Goal: Task Accomplishment & Management: Use online tool/utility

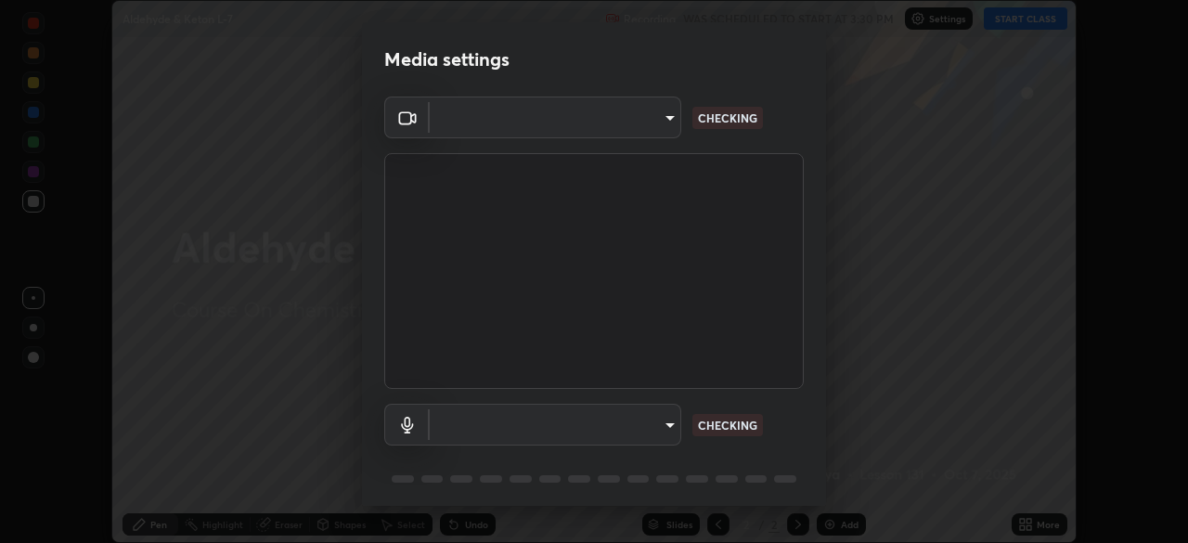
scroll to position [66, 0]
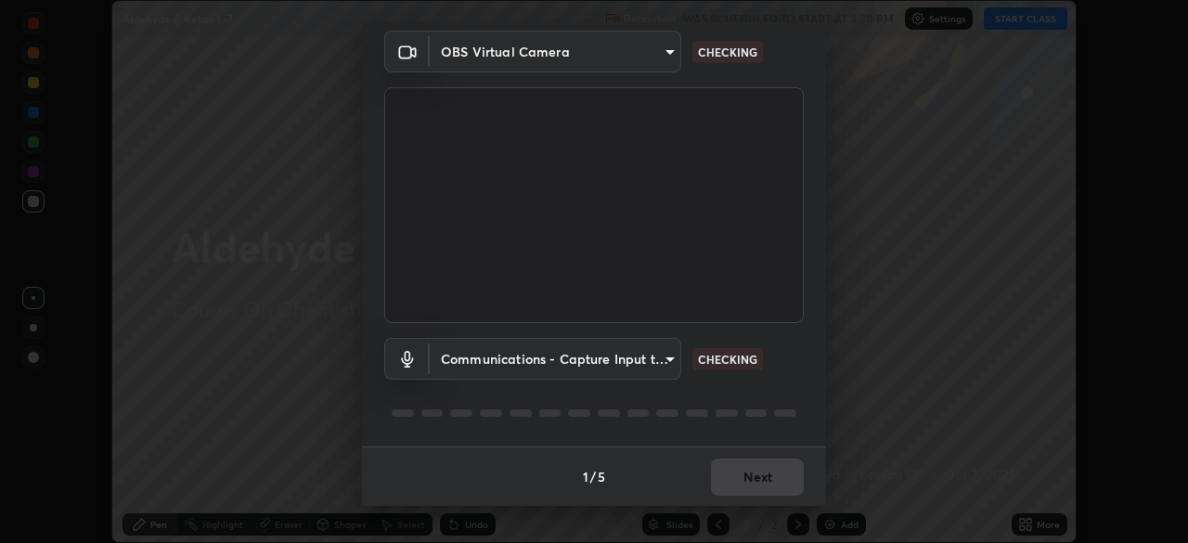
click at [665, 360] on body "Erase all Aldehyde & Keton L-7 Recording WAS SCHEDULED TO START AT 3:30 PM Sett…" at bounding box center [594, 271] width 1188 height 543
type input "ef407f58ae65e10c1af5a040b6eccf178273e27ca296938399710cc3d85b5032"
type input "communications"
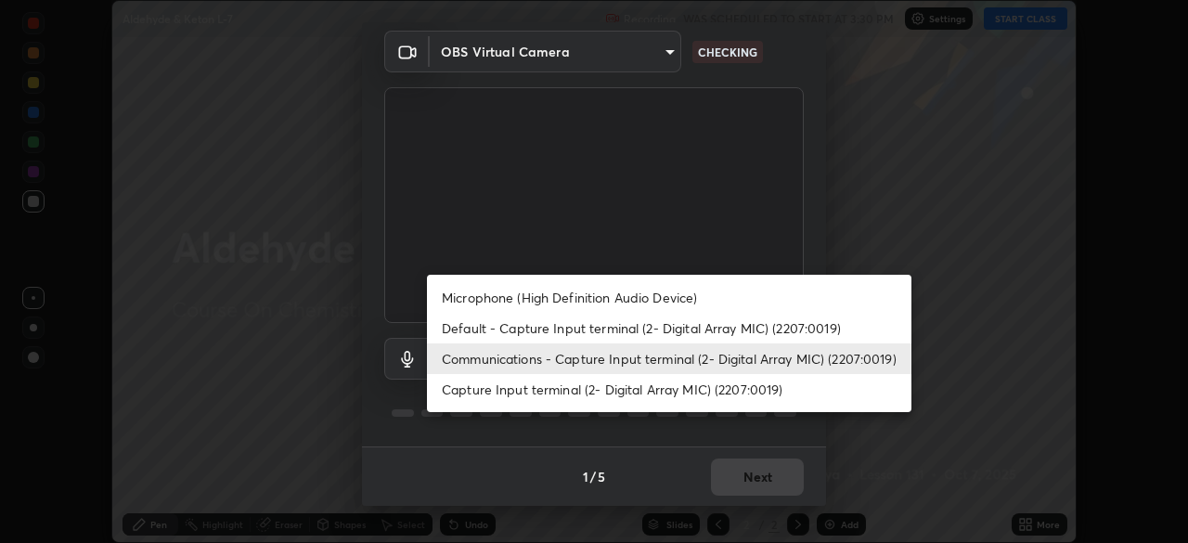
click at [660, 363] on li "Communications - Capture Input terminal (2- Digital Array MIC) (2207:0019)" at bounding box center [669, 358] width 484 height 31
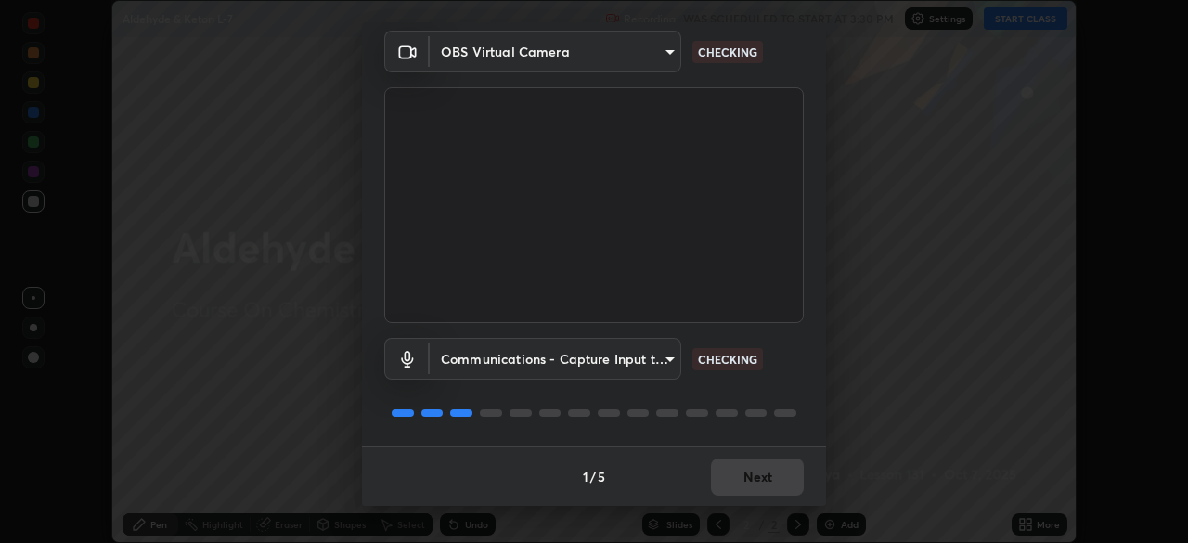
click at [864, 207] on div "Media settings OBS Virtual Camera ef407f58ae65e10c1af5a040b6eccf178273e27ca2969…" at bounding box center [594, 271] width 1188 height 543
click at [869, 207] on div "Media settings OBS Virtual Camera ef407f58ae65e10c1af5a040b6eccf178273e27ca2969…" at bounding box center [594, 271] width 1188 height 543
click at [870, 207] on div "Media settings OBS Virtual Camera ef407f58ae65e10c1af5a040b6eccf178273e27ca2969…" at bounding box center [594, 271] width 1188 height 543
click at [870, 208] on div "Media settings OBS Virtual Camera ef407f58ae65e10c1af5a040b6eccf178273e27ca2969…" at bounding box center [594, 271] width 1188 height 543
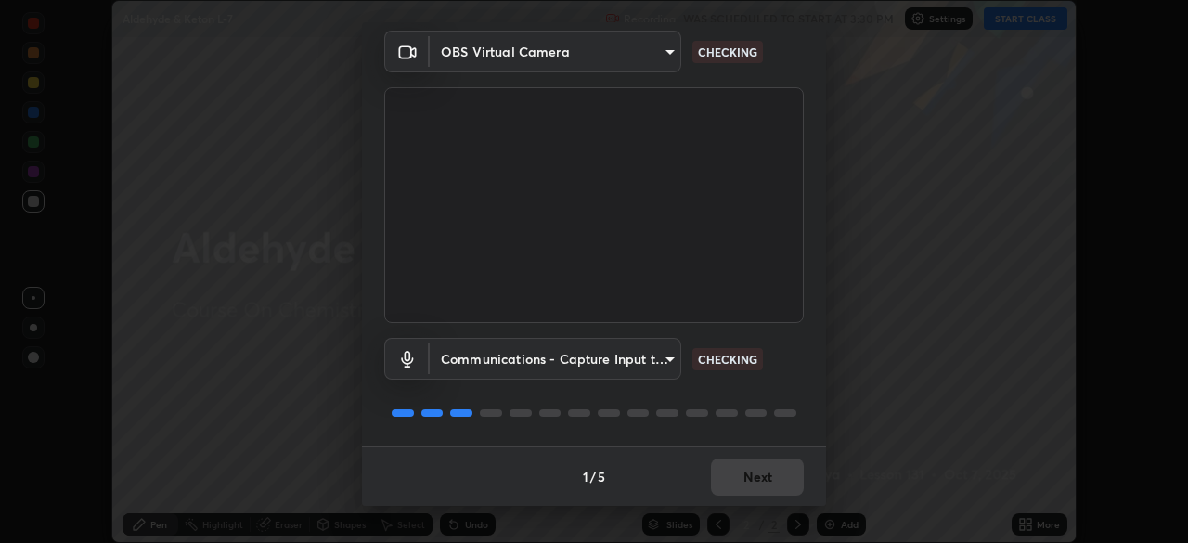
click at [869, 210] on div "Media settings OBS Virtual Camera ef407f58ae65e10c1af5a040b6eccf178273e27ca2969…" at bounding box center [594, 271] width 1188 height 543
click at [870, 208] on div "Media settings OBS Virtual Camera ef407f58ae65e10c1af5a040b6eccf178273e27ca2969…" at bounding box center [594, 271] width 1188 height 543
click at [869, 211] on div "Media settings OBS Virtual Camera ef407f58ae65e10c1af5a040b6eccf178273e27ca2969…" at bounding box center [594, 271] width 1188 height 543
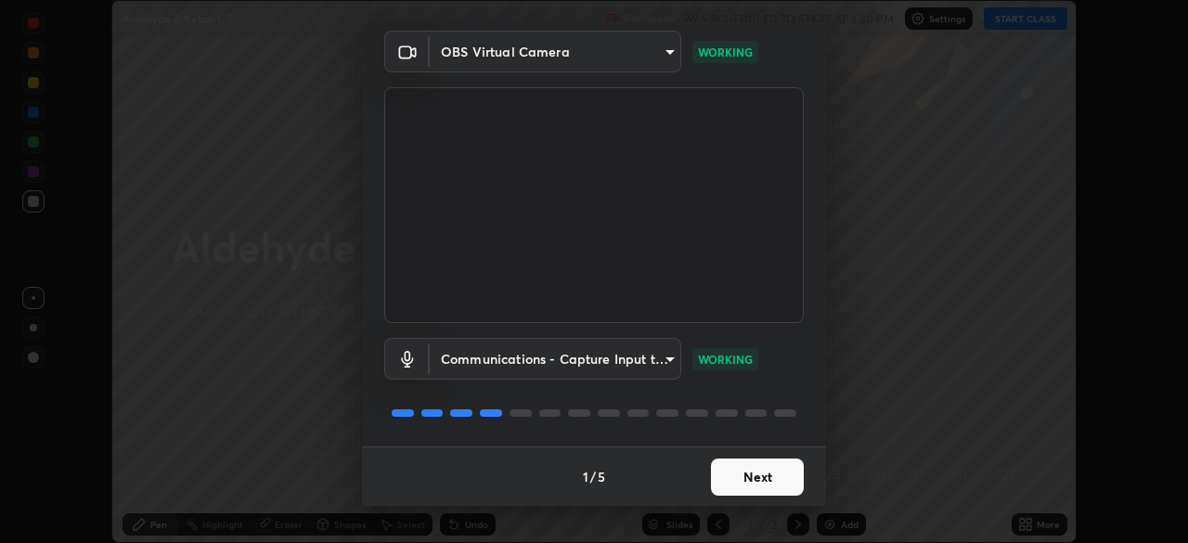
click at [750, 473] on button "Next" at bounding box center [757, 476] width 93 height 37
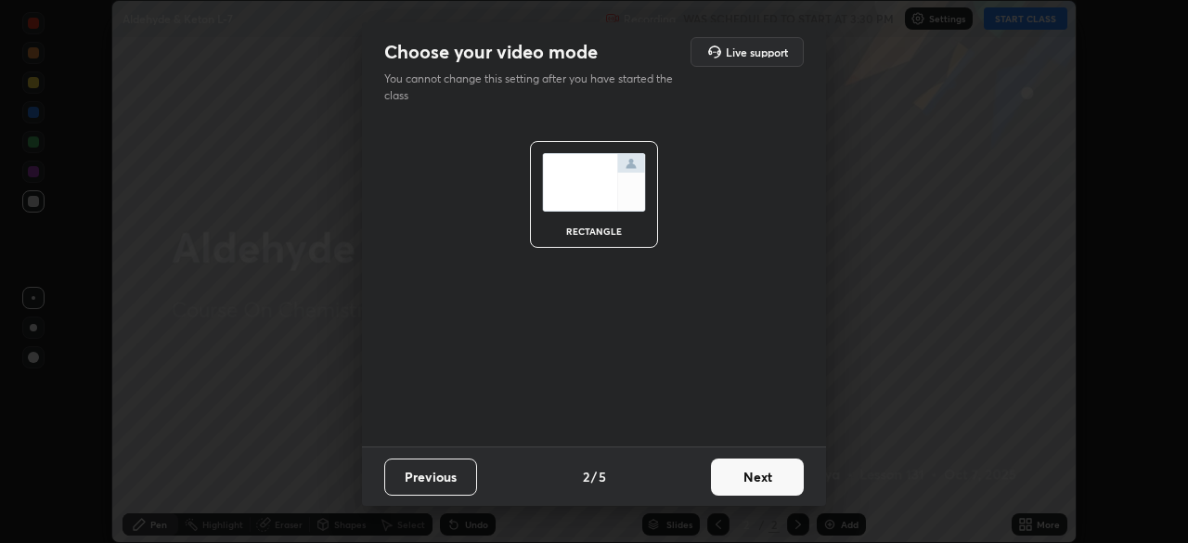
scroll to position [0, 0]
click at [751, 483] on button "Next" at bounding box center [757, 476] width 93 height 37
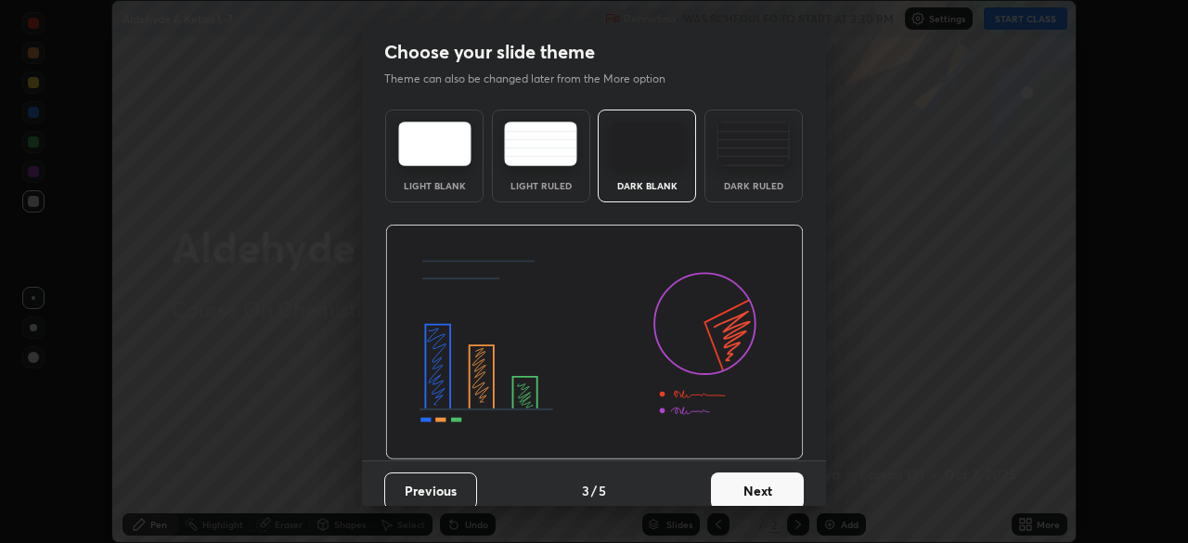
click at [752, 484] on button "Next" at bounding box center [757, 490] width 93 height 37
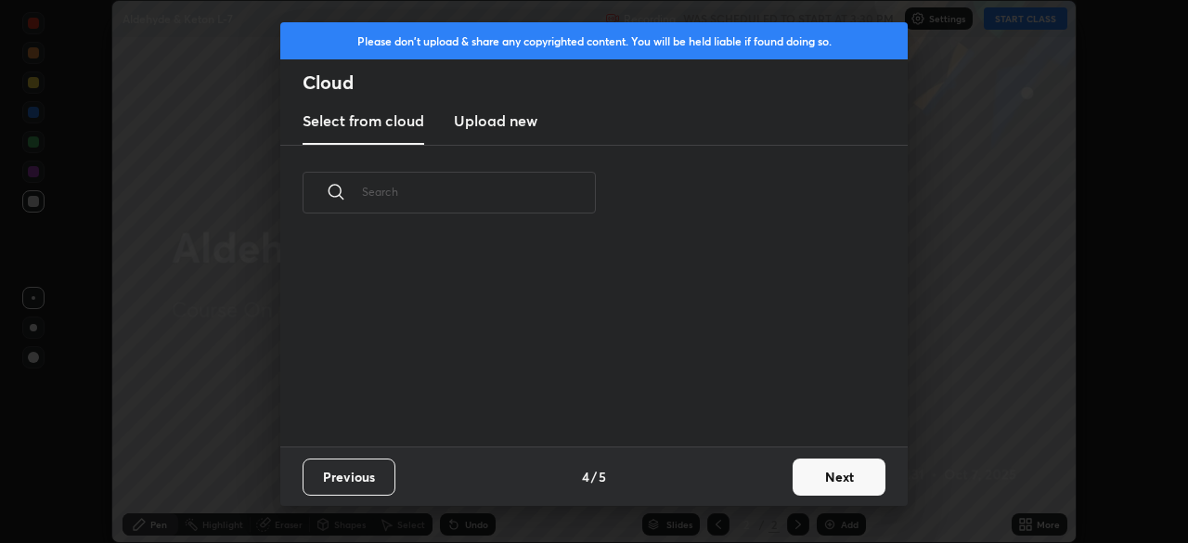
scroll to position [206, 596]
click at [830, 469] on button "Next" at bounding box center [838, 476] width 93 height 37
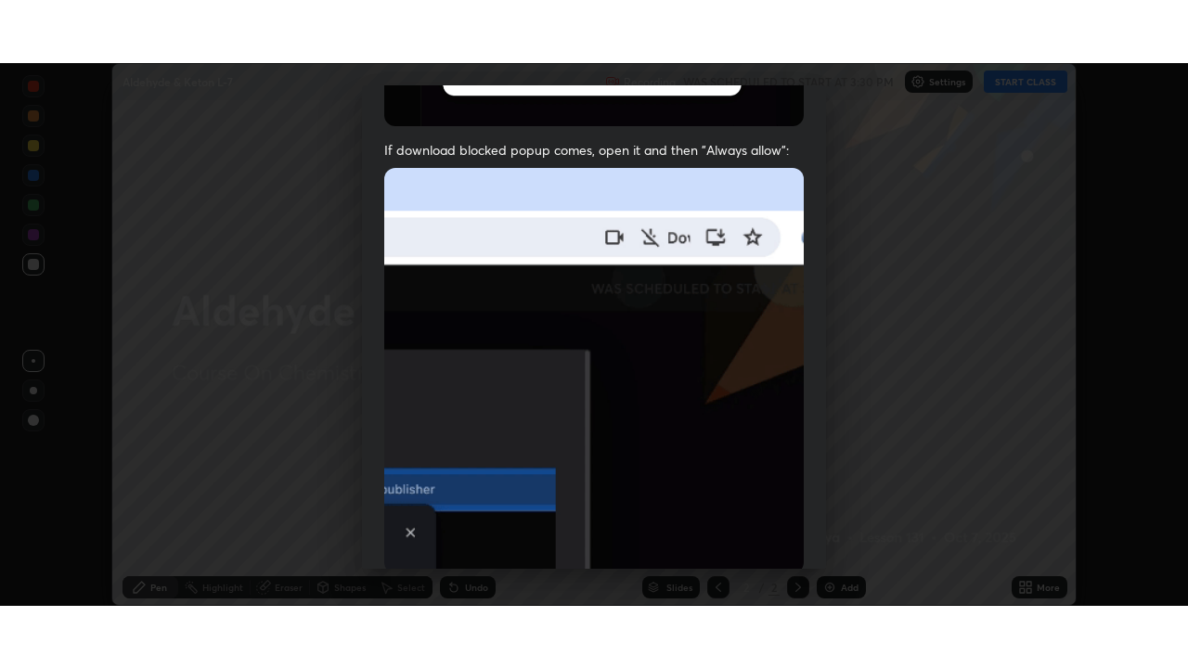
scroll to position [444, 0]
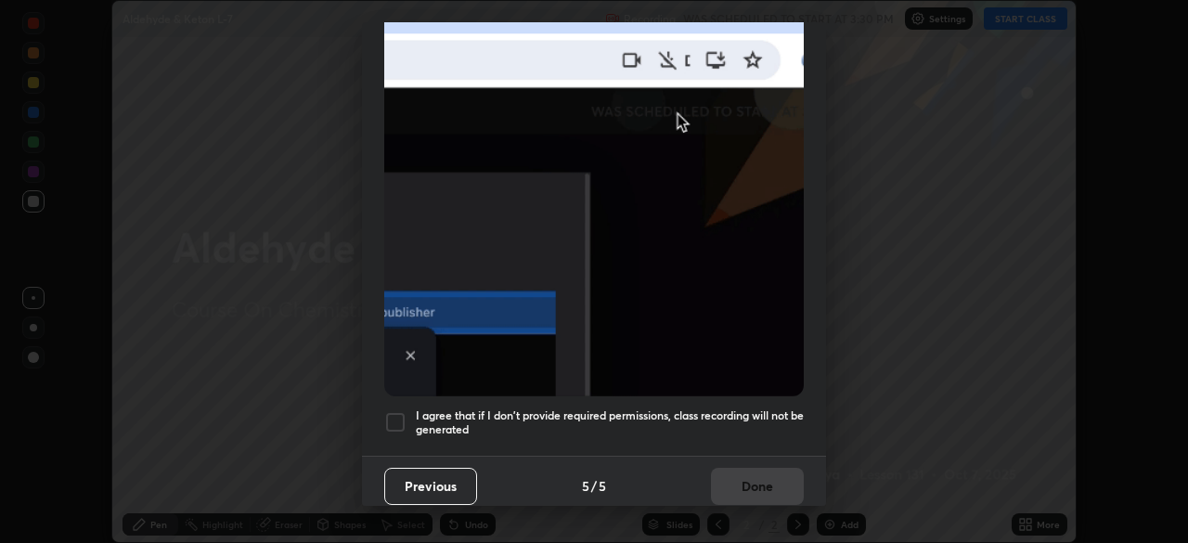
click at [400, 411] on div at bounding box center [395, 422] width 22 height 22
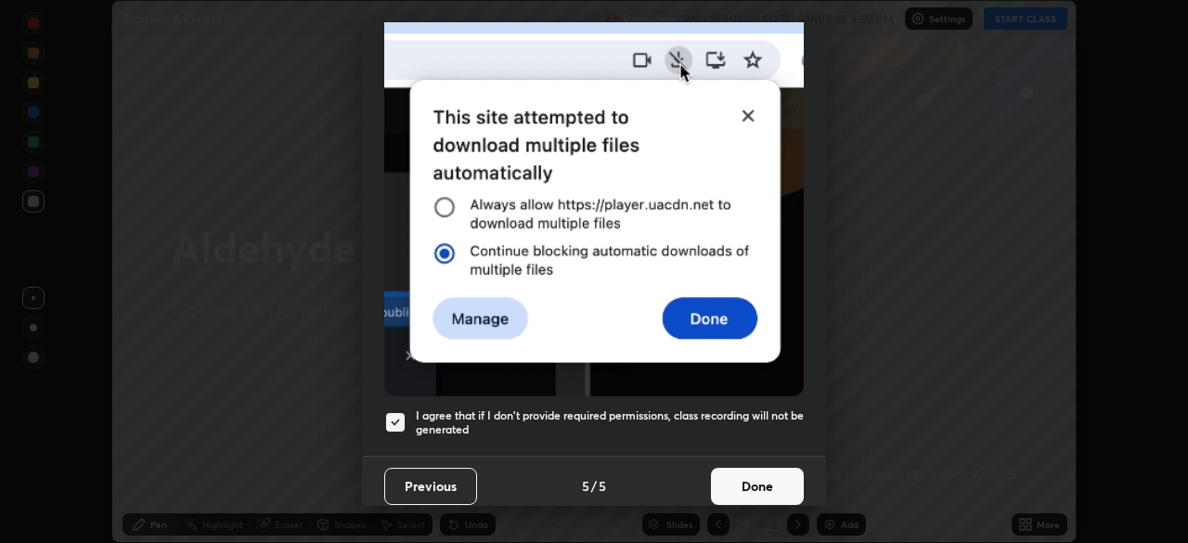
click at [755, 475] on button "Done" at bounding box center [757, 486] width 93 height 37
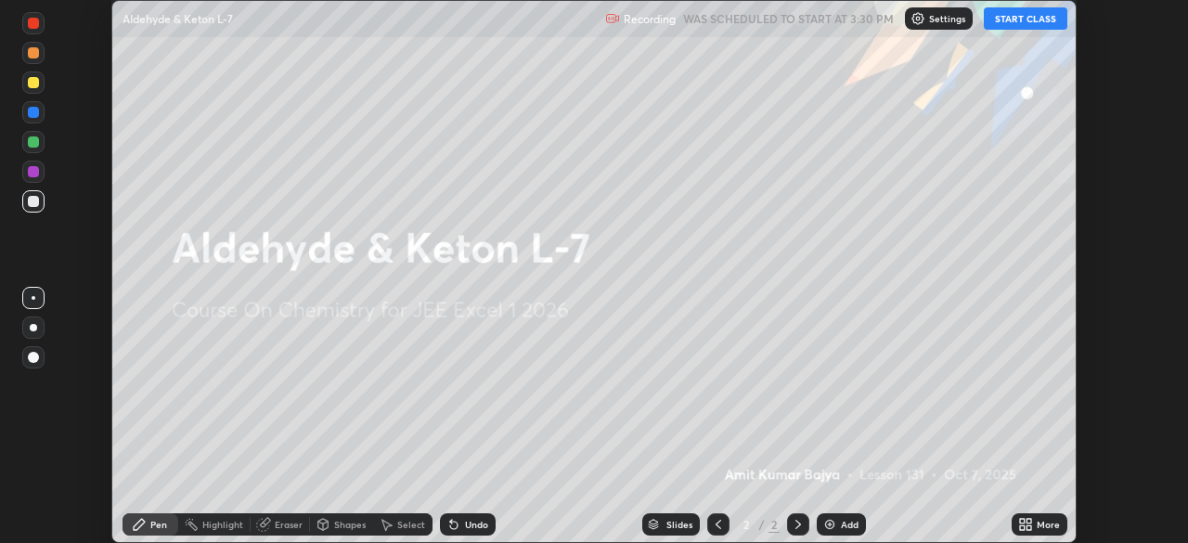
click at [841, 521] on div "Add" at bounding box center [850, 524] width 18 height 9
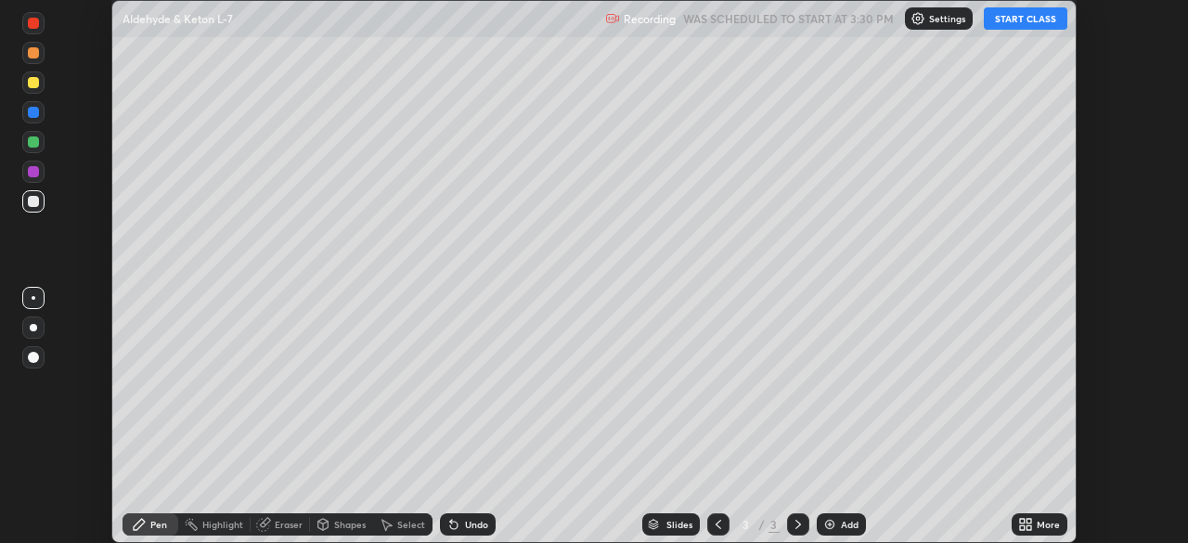
click at [1022, 527] on icon at bounding box center [1022, 527] width 5 height 5
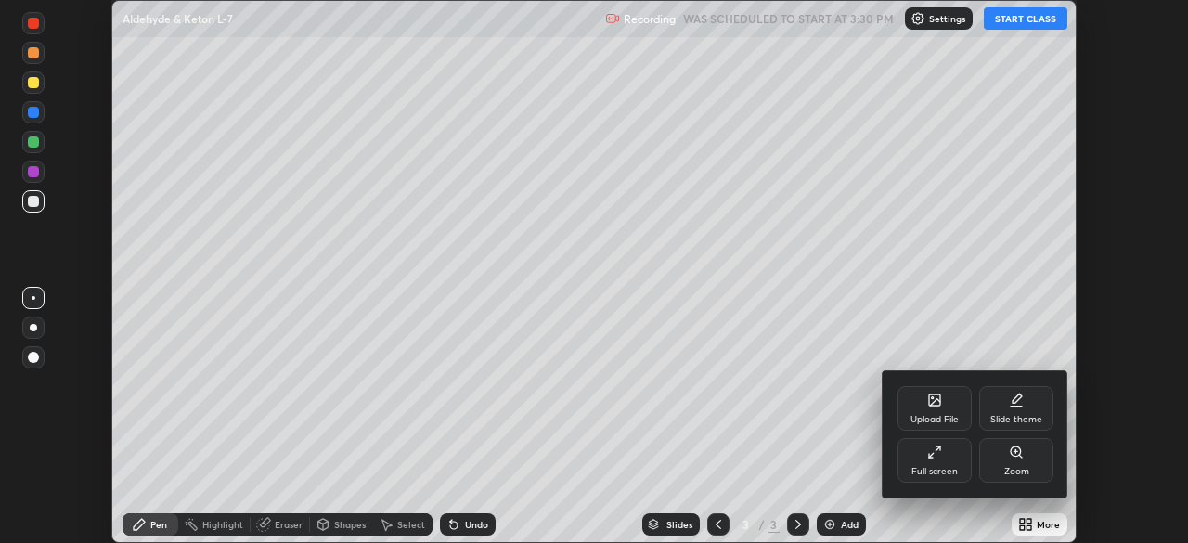
click at [946, 463] on div "Full screen" at bounding box center [934, 460] width 74 height 45
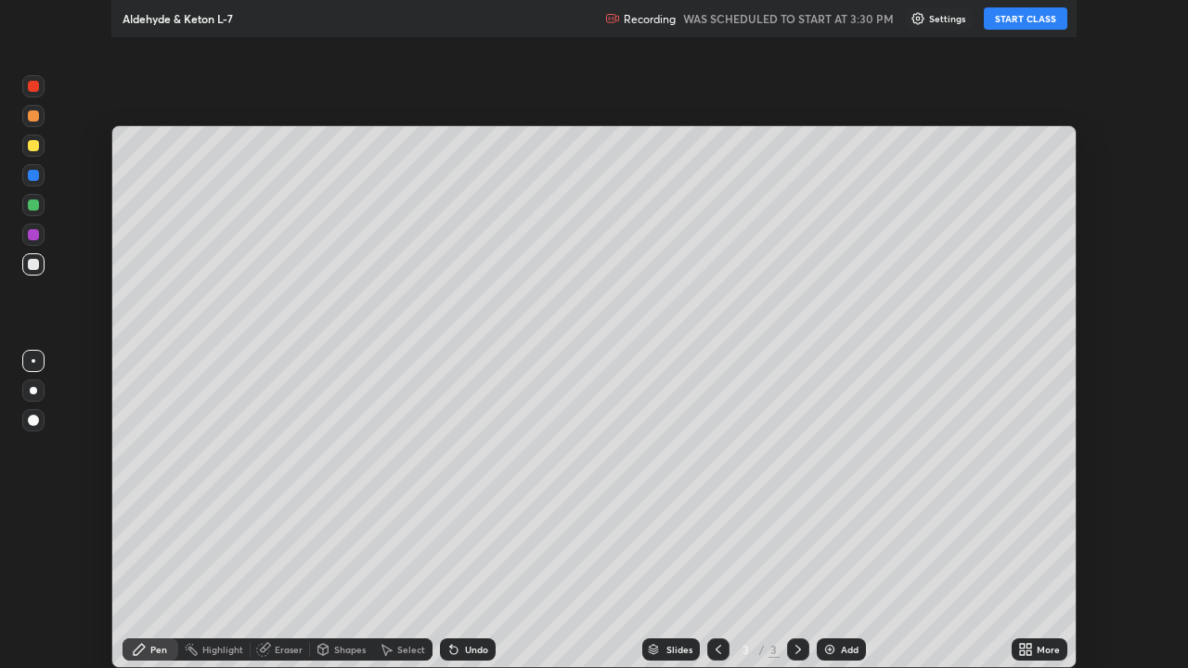
scroll to position [668, 1188]
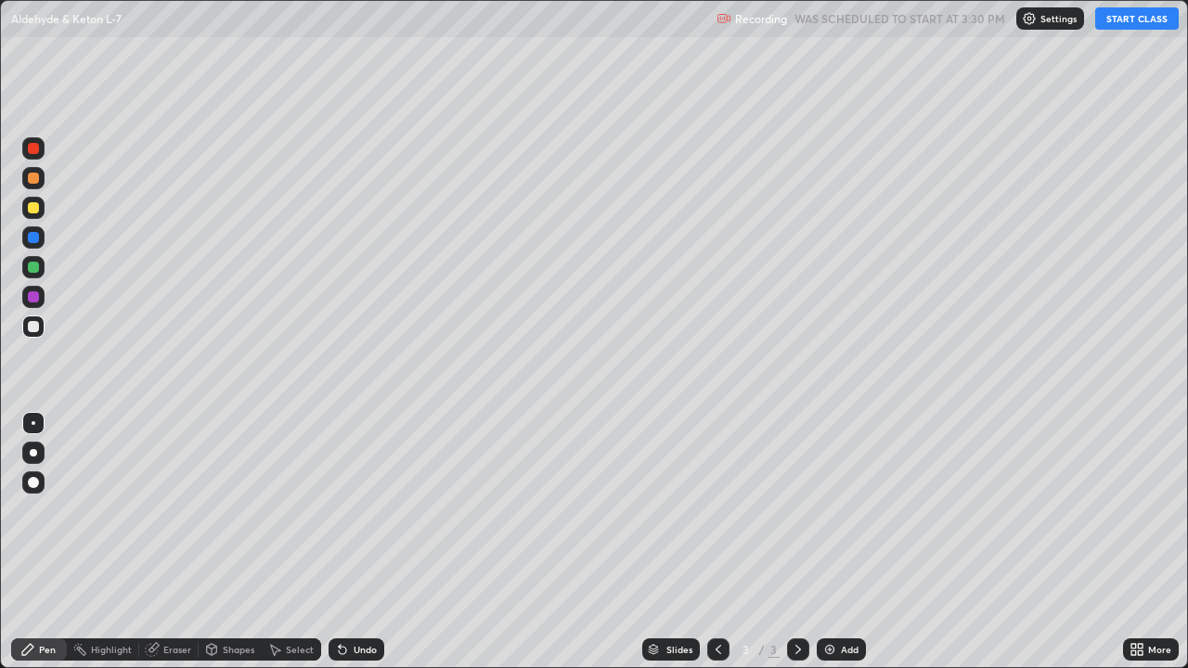
click at [1136, 25] on button "START CLASS" at bounding box center [1137, 18] width 84 height 22
click at [35, 178] on div at bounding box center [33, 178] width 11 height 11
click at [36, 148] on div at bounding box center [33, 148] width 11 height 11
click at [38, 210] on div at bounding box center [33, 207] width 11 height 11
click at [34, 178] on div at bounding box center [33, 178] width 11 height 11
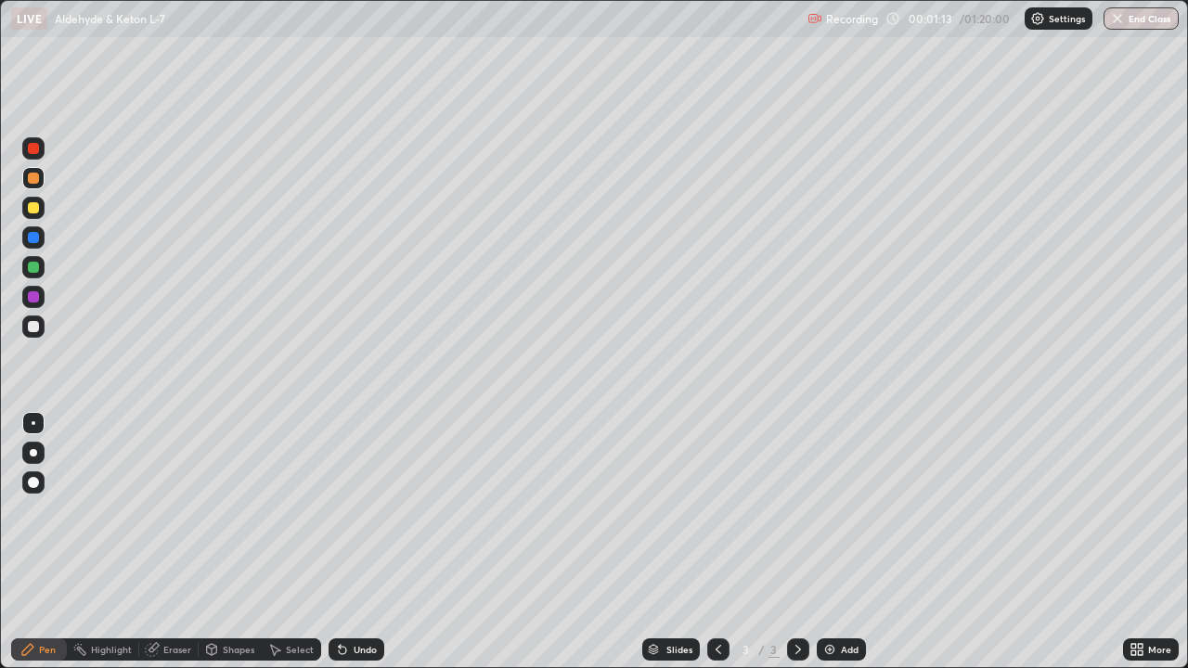
click at [41, 238] on div at bounding box center [33, 237] width 22 height 22
click at [42, 271] on div at bounding box center [33, 267] width 22 height 22
click at [38, 302] on div at bounding box center [33, 297] width 22 height 22
click at [42, 268] on div at bounding box center [33, 267] width 22 height 22
click at [41, 326] on div at bounding box center [33, 326] width 22 height 22
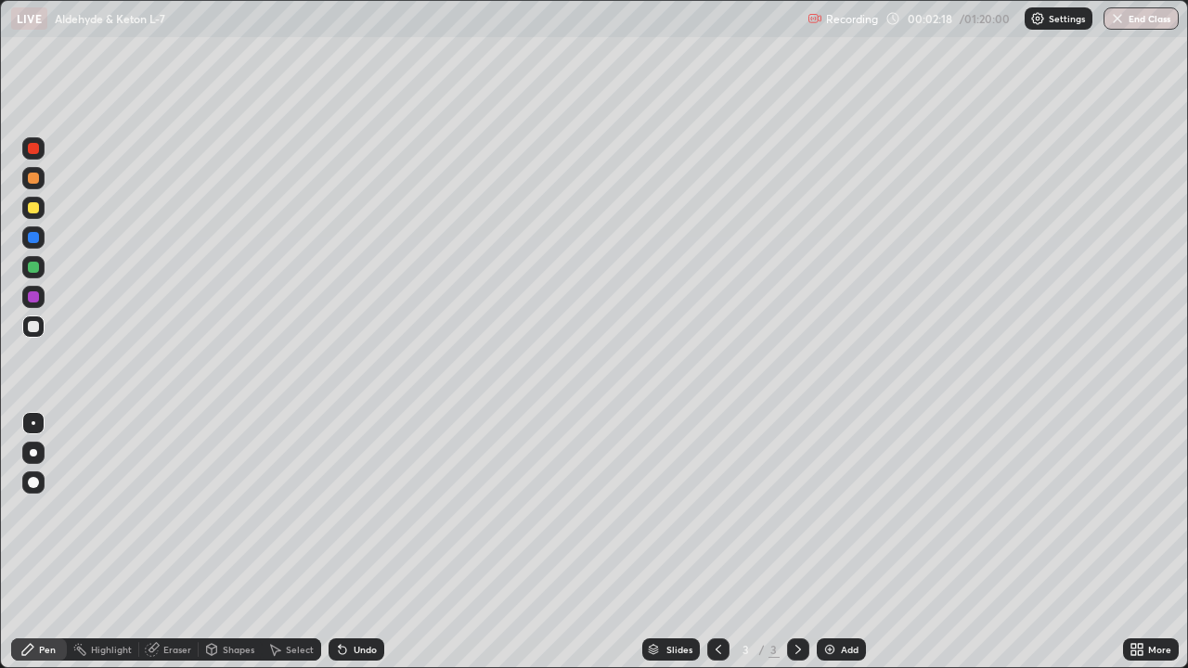
click at [42, 268] on div at bounding box center [33, 267] width 22 height 22
click at [41, 331] on div at bounding box center [33, 326] width 22 height 22
click at [43, 266] on div at bounding box center [33, 267] width 22 height 22
click at [37, 183] on div at bounding box center [33, 178] width 22 height 22
click at [37, 207] on div at bounding box center [33, 207] width 11 height 11
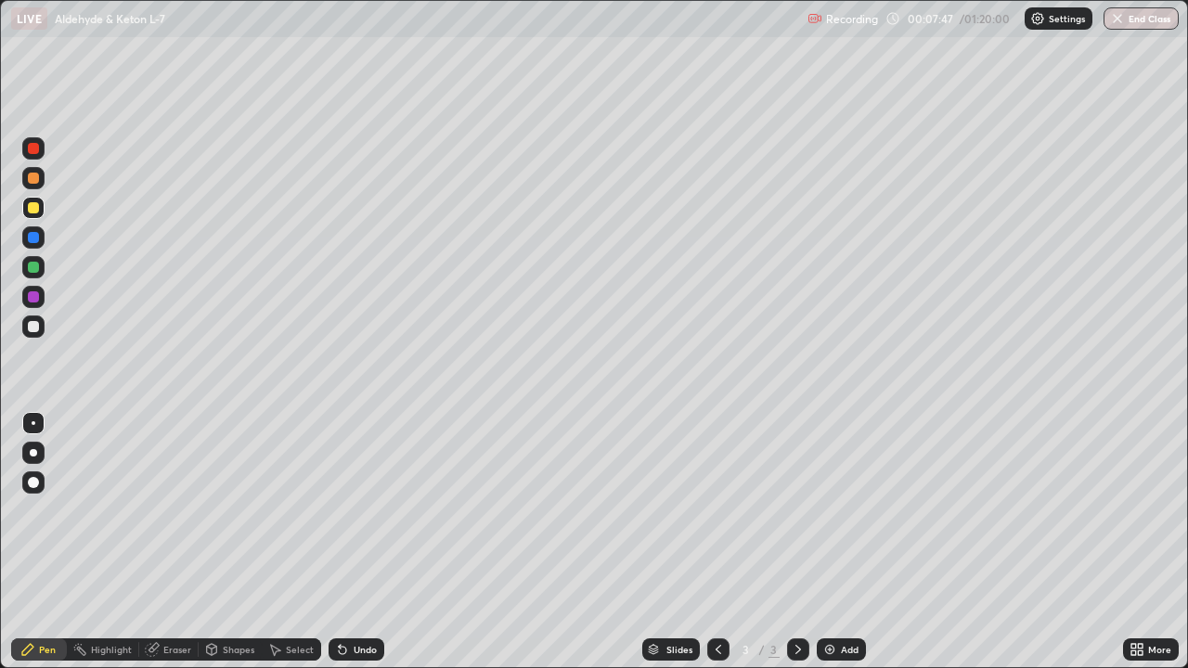
click at [37, 326] on div at bounding box center [33, 326] width 11 height 11
click at [43, 179] on div at bounding box center [33, 178] width 22 height 22
click at [37, 265] on div at bounding box center [33, 267] width 11 height 11
click at [34, 208] on div at bounding box center [33, 207] width 11 height 11
click at [34, 148] on div at bounding box center [33, 148] width 11 height 11
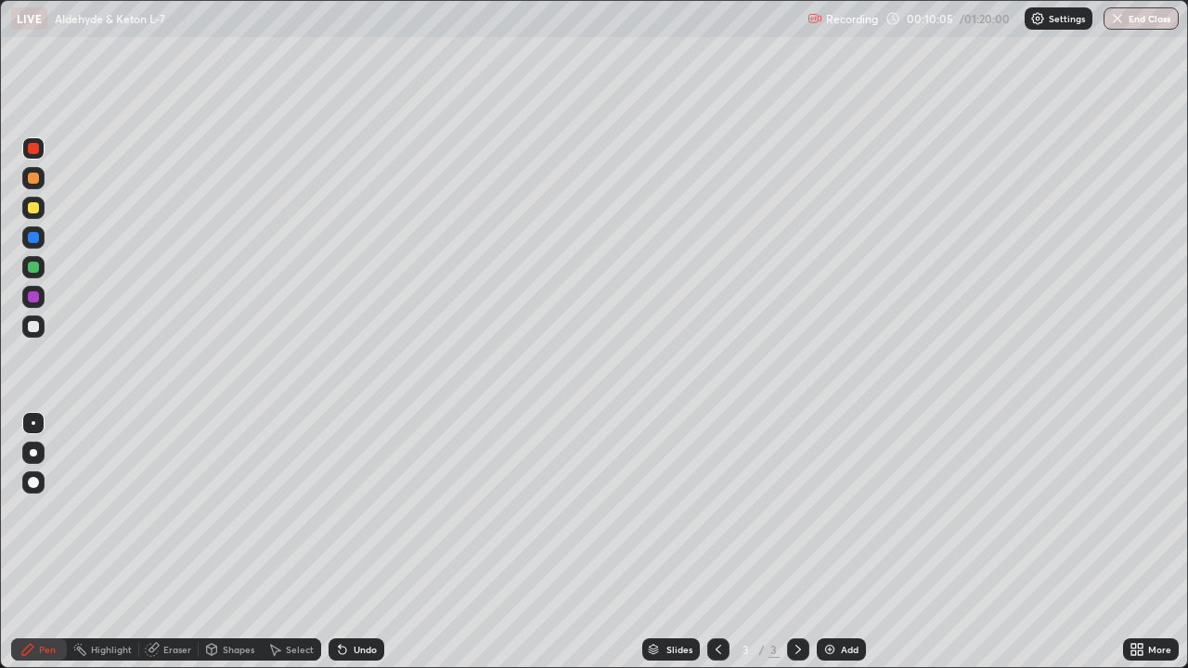
click at [42, 321] on div at bounding box center [33, 326] width 22 height 22
click at [38, 211] on div at bounding box center [33, 207] width 11 height 11
click at [41, 267] on div at bounding box center [33, 267] width 22 height 22
click at [42, 211] on div at bounding box center [33, 208] width 22 height 22
click at [34, 238] on div at bounding box center [33, 237] width 11 height 11
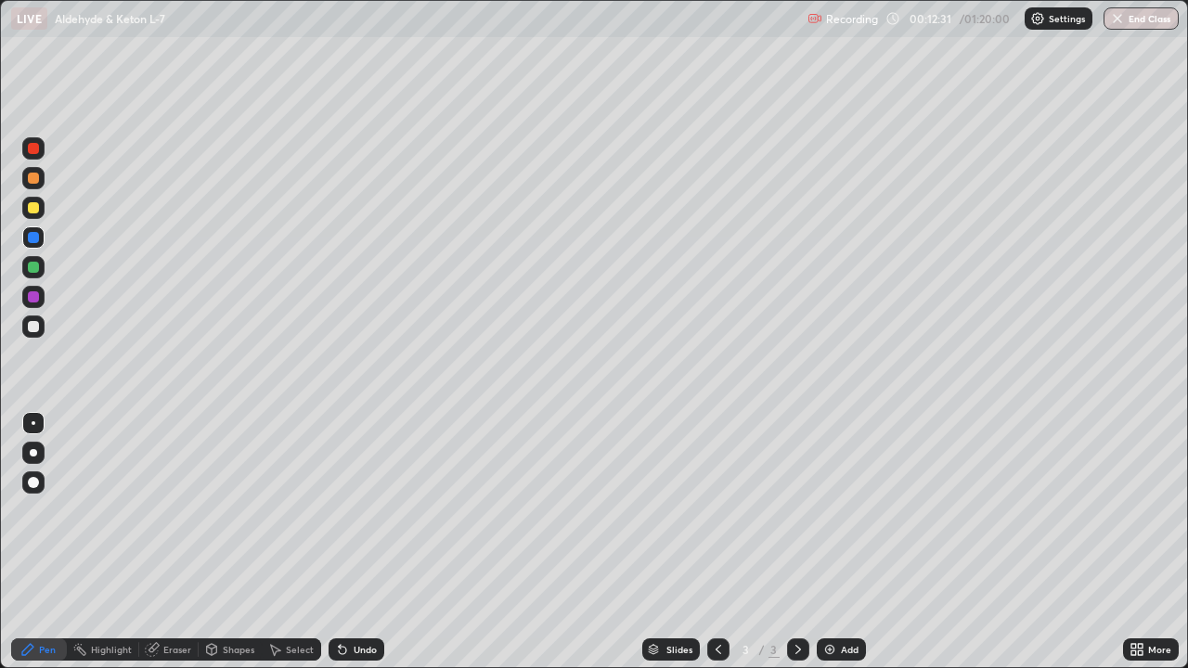
click at [40, 326] on div at bounding box center [33, 326] width 22 height 22
click at [40, 269] on div at bounding box center [33, 267] width 22 height 22
click at [34, 328] on div at bounding box center [33, 326] width 11 height 11
click at [38, 300] on div at bounding box center [33, 296] width 11 height 11
click at [43, 328] on div at bounding box center [33, 326] width 22 height 22
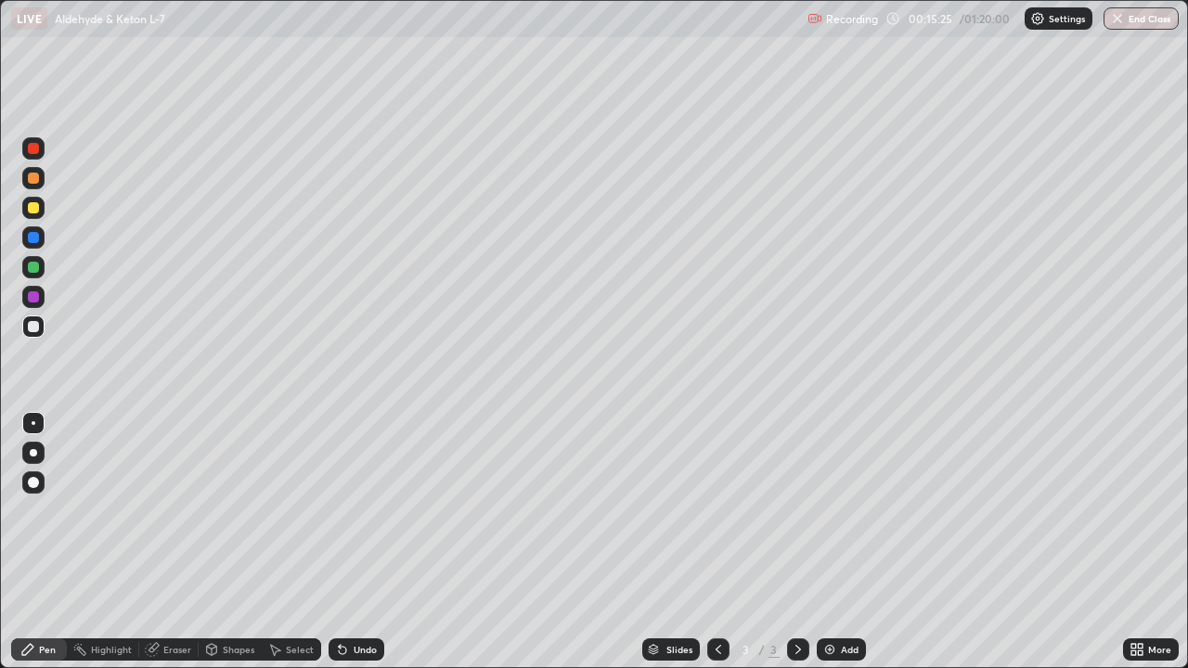
click at [43, 209] on div at bounding box center [33, 208] width 22 height 22
click at [841, 542] on div "Add" at bounding box center [850, 649] width 18 height 9
click at [38, 145] on div at bounding box center [33, 148] width 11 height 11
click at [40, 180] on div at bounding box center [33, 178] width 22 height 22
click at [44, 269] on div at bounding box center [33, 267] width 22 height 22
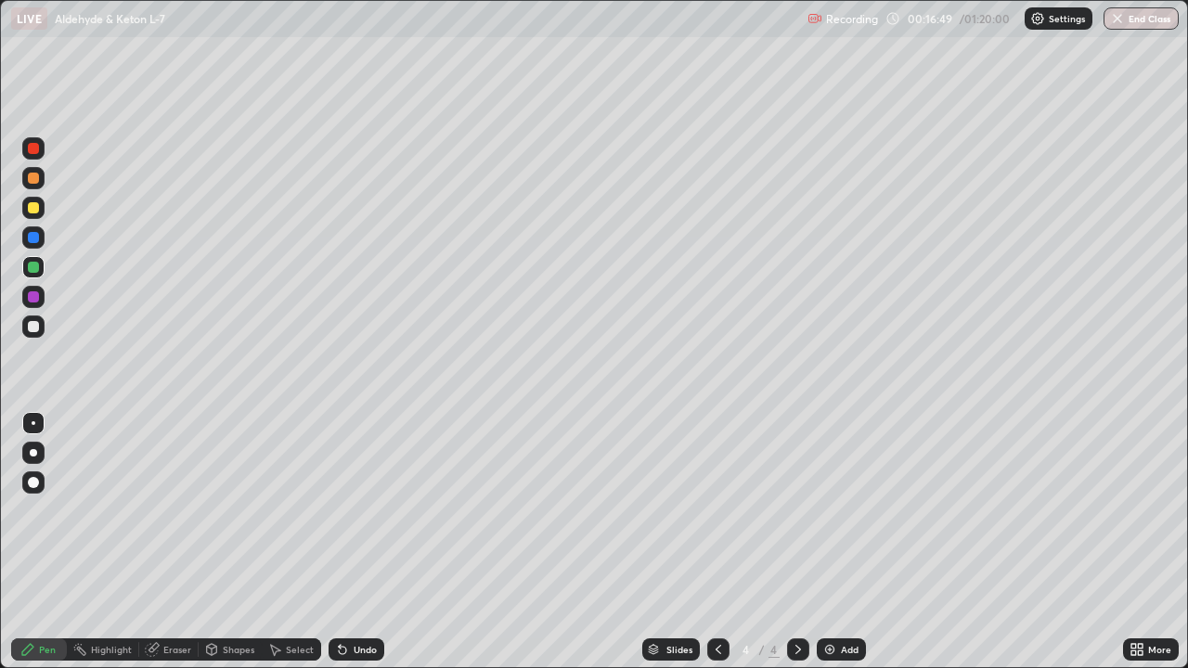
click at [42, 208] on div at bounding box center [33, 208] width 22 height 22
click at [42, 269] on div at bounding box center [33, 267] width 22 height 22
click at [40, 296] on div at bounding box center [33, 297] width 22 height 22
click at [41, 328] on div at bounding box center [33, 326] width 22 height 22
click at [42, 272] on div at bounding box center [33, 267] width 22 height 22
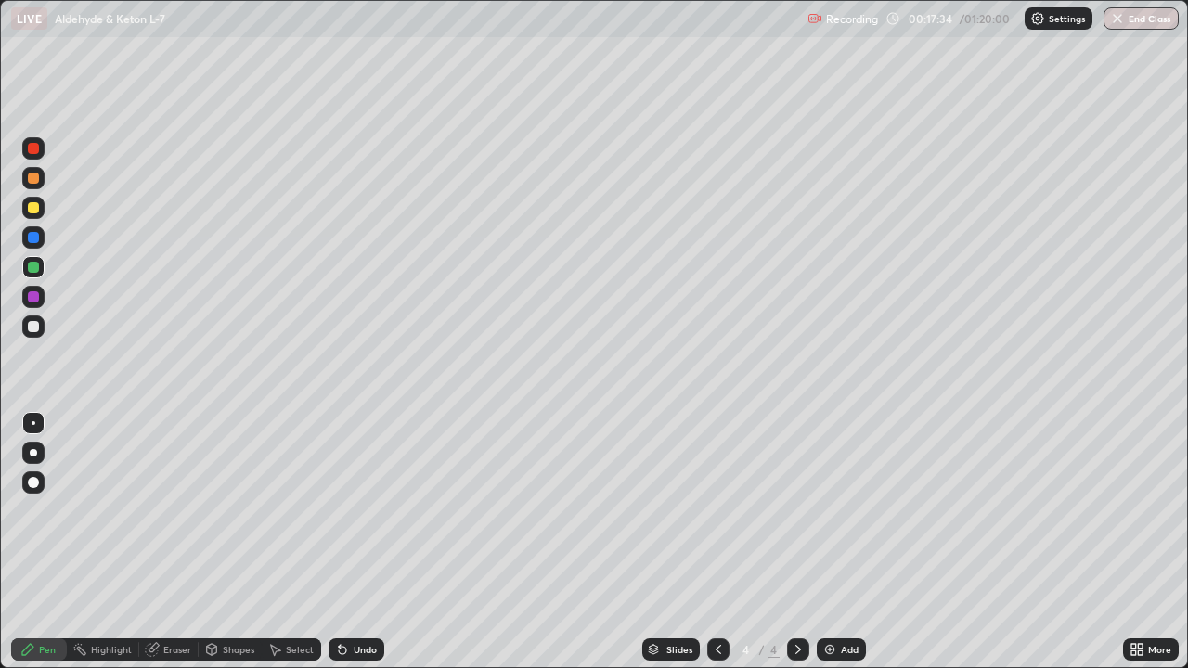
click at [349, 542] on div "Undo" at bounding box center [356, 649] width 56 height 22
click at [354, 542] on div "Undo" at bounding box center [365, 649] width 23 height 9
click at [350, 542] on div "Undo" at bounding box center [356, 649] width 56 height 22
click at [34, 208] on div at bounding box center [33, 207] width 11 height 11
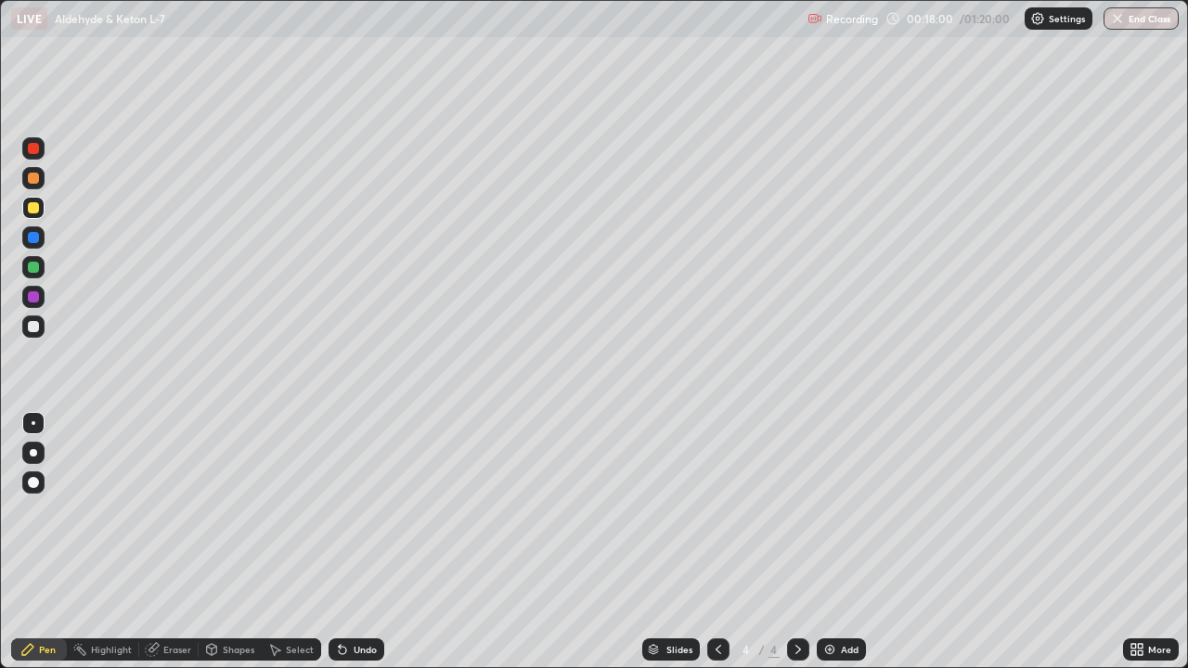
click at [37, 328] on div at bounding box center [33, 326] width 11 height 11
click at [41, 294] on div at bounding box center [33, 297] width 22 height 22
click at [37, 235] on div at bounding box center [33, 237] width 11 height 11
click at [40, 325] on div at bounding box center [33, 326] width 22 height 22
click at [37, 325] on div at bounding box center [33, 326] width 11 height 11
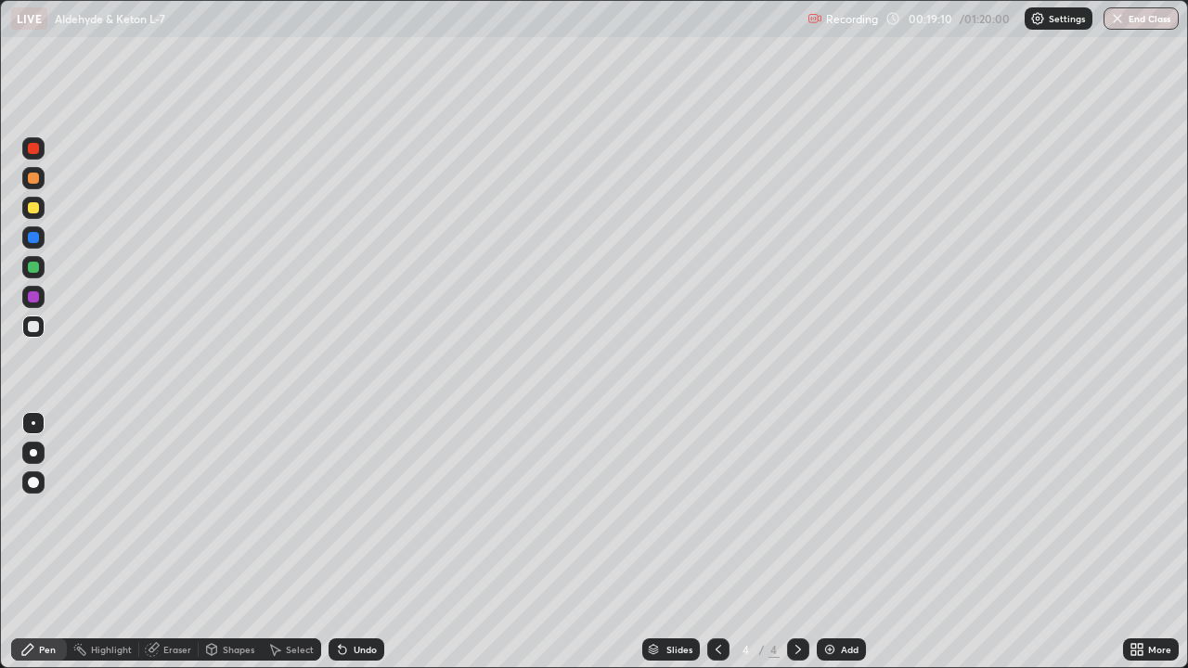
click at [35, 266] on div at bounding box center [33, 267] width 11 height 11
click at [43, 205] on div at bounding box center [33, 208] width 22 height 22
click at [37, 328] on div at bounding box center [33, 326] width 11 height 11
click at [377, 542] on div "Undo" at bounding box center [356, 649] width 56 height 22
click at [35, 300] on div at bounding box center [33, 296] width 11 height 11
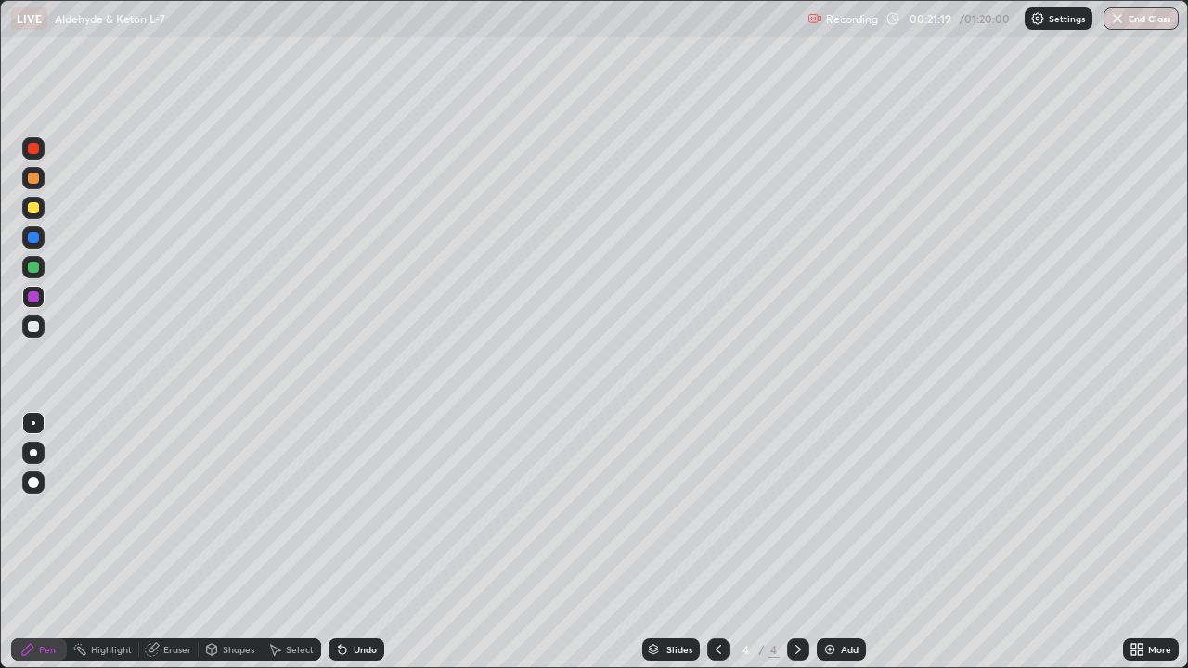
click at [34, 208] on div at bounding box center [33, 207] width 11 height 11
click at [841, 542] on div "Add" at bounding box center [841, 649] width 49 height 22
click at [37, 149] on div at bounding box center [33, 148] width 11 height 11
click at [40, 177] on div at bounding box center [33, 178] width 22 height 22
click at [724, 542] on div at bounding box center [718, 649] width 22 height 22
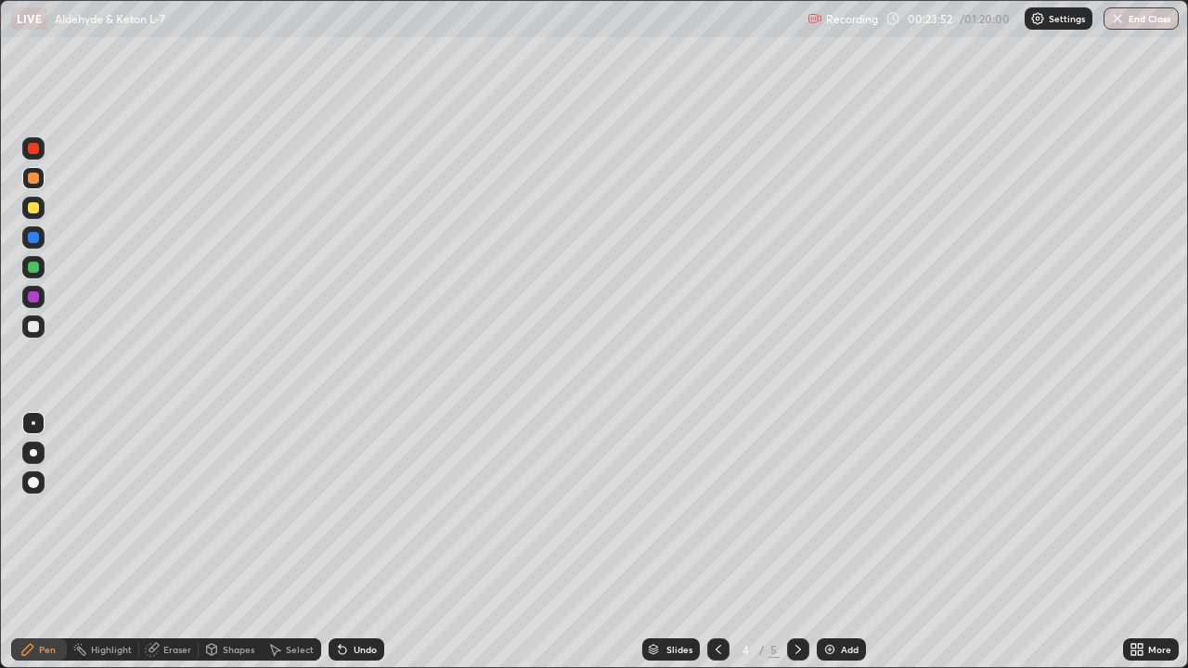
click at [796, 542] on icon at bounding box center [798, 649] width 15 height 15
click at [37, 327] on div at bounding box center [33, 326] width 11 height 11
click at [34, 237] on div at bounding box center [33, 237] width 11 height 11
click at [40, 208] on div at bounding box center [33, 208] width 22 height 22
click at [41, 298] on div at bounding box center [33, 297] width 22 height 22
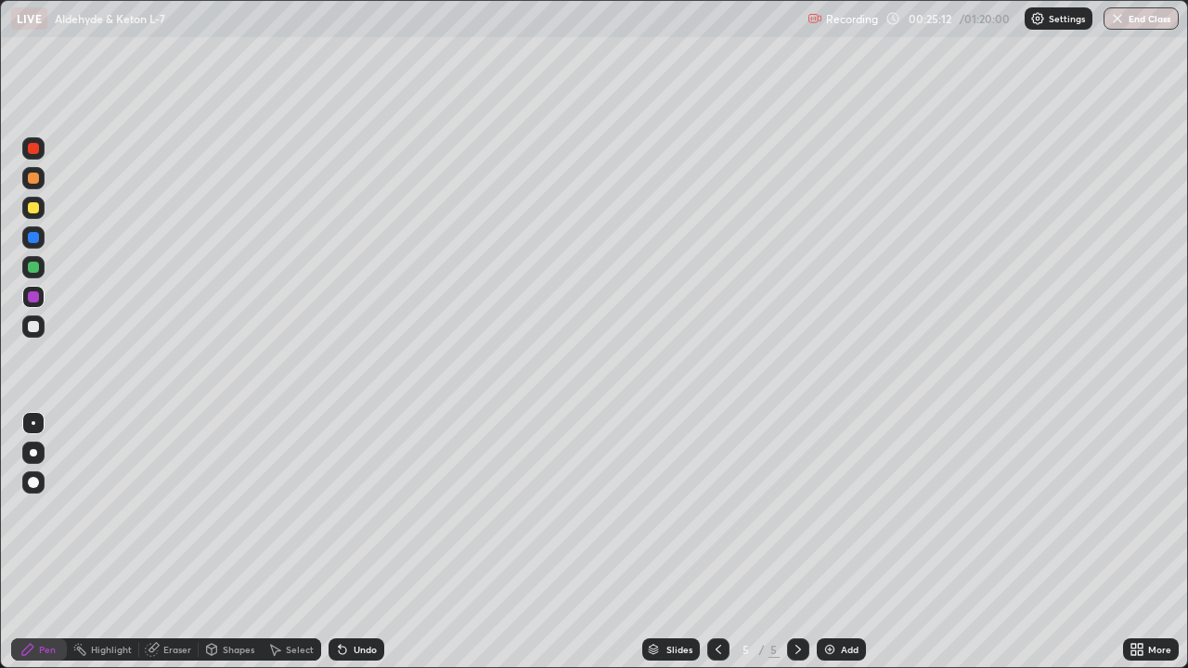
click at [34, 327] on div at bounding box center [33, 326] width 11 height 11
click at [845, 542] on div "Add" at bounding box center [841, 649] width 49 height 22
click at [44, 268] on div at bounding box center [33, 267] width 22 height 22
click at [38, 149] on div at bounding box center [33, 148] width 11 height 11
click at [34, 296] on div at bounding box center [33, 296] width 11 height 11
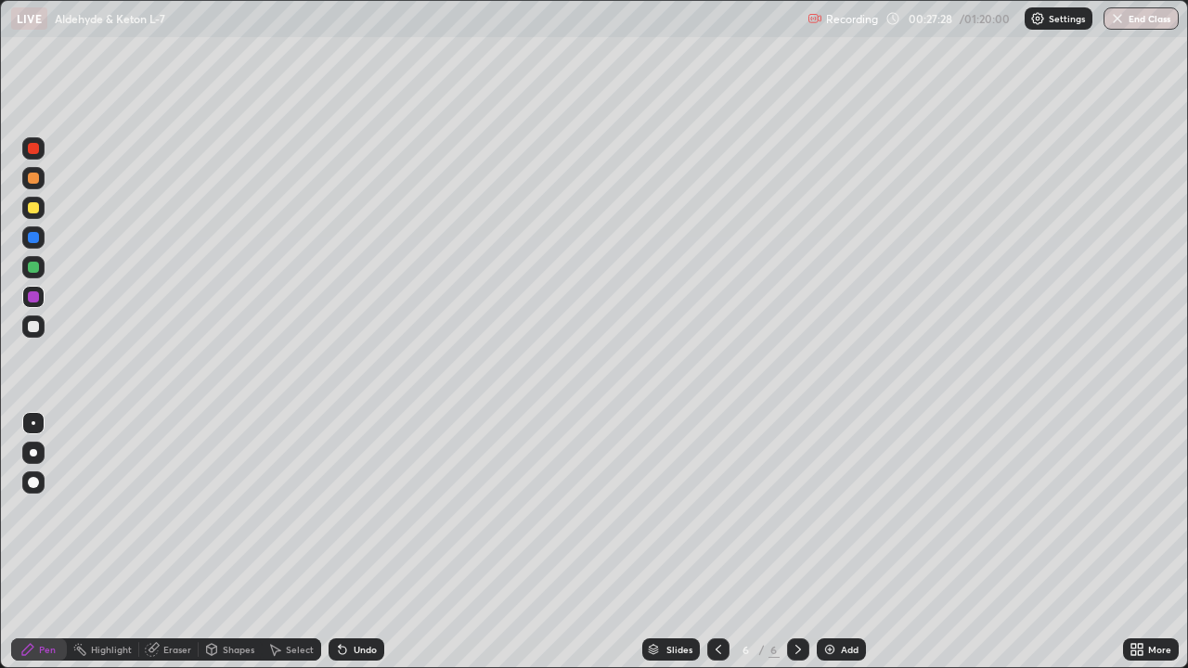
click at [34, 208] on div at bounding box center [33, 207] width 11 height 11
click at [716, 542] on icon at bounding box center [718, 649] width 15 height 15
click at [714, 542] on icon at bounding box center [718, 649] width 15 height 15
click at [716, 542] on icon at bounding box center [718, 649] width 15 height 15
click at [796, 542] on icon at bounding box center [798, 649] width 6 height 9
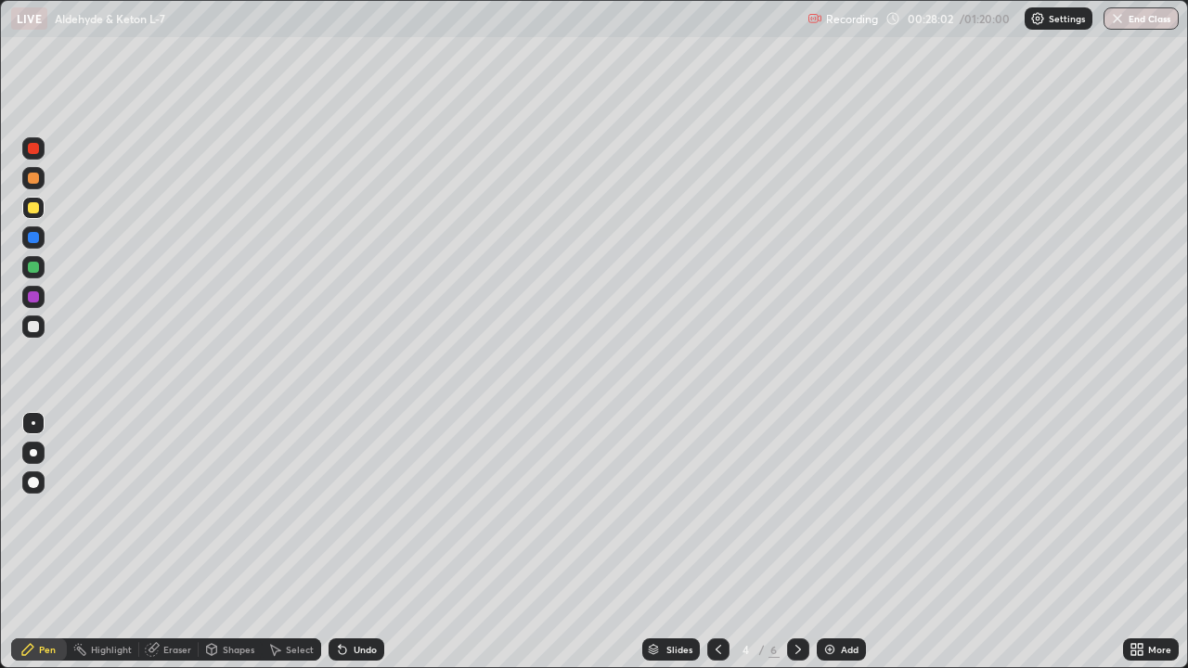
click at [40, 321] on div at bounding box center [33, 326] width 22 height 22
click at [41, 241] on div at bounding box center [33, 237] width 22 height 22
click at [38, 325] on div at bounding box center [33, 326] width 11 height 11
click at [34, 148] on div at bounding box center [33, 148] width 11 height 11
click at [36, 328] on div at bounding box center [33, 326] width 11 height 11
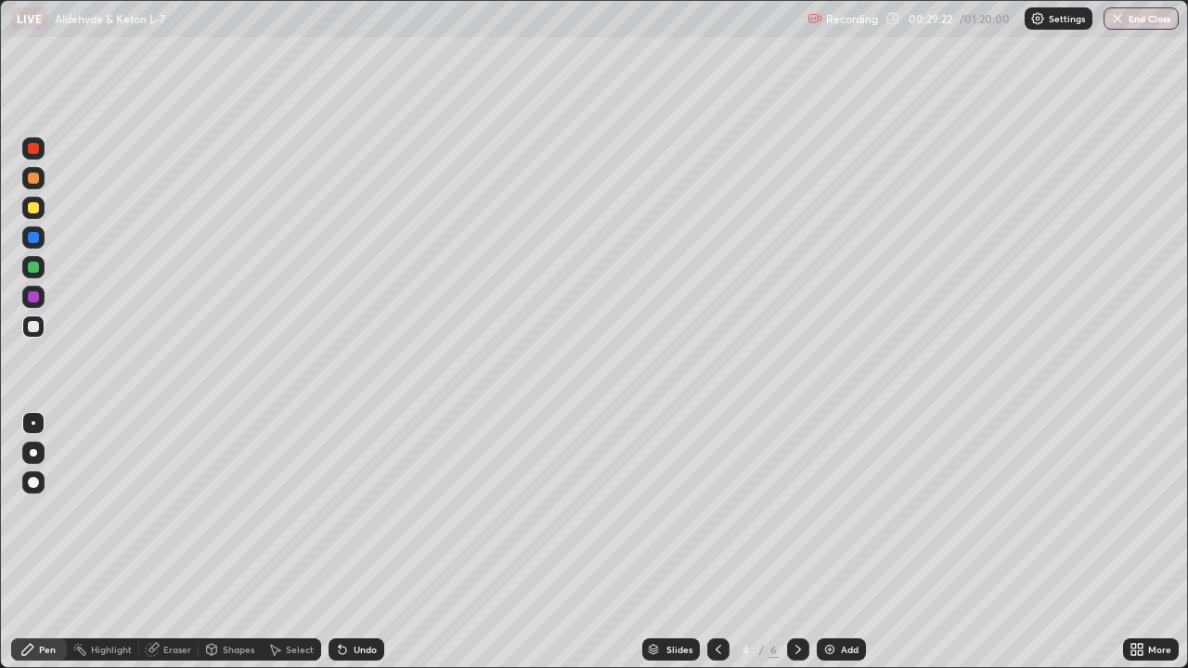
click at [41, 293] on div at bounding box center [33, 297] width 22 height 22
click at [42, 266] on div at bounding box center [33, 267] width 22 height 22
click at [42, 210] on div at bounding box center [33, 208] width 22 height 22
click at [40, 151] on div at bounding box center [33, 148] width 22 height 22
click at [40, 325] on div at bounding box center [33, 326] width 22 height 22
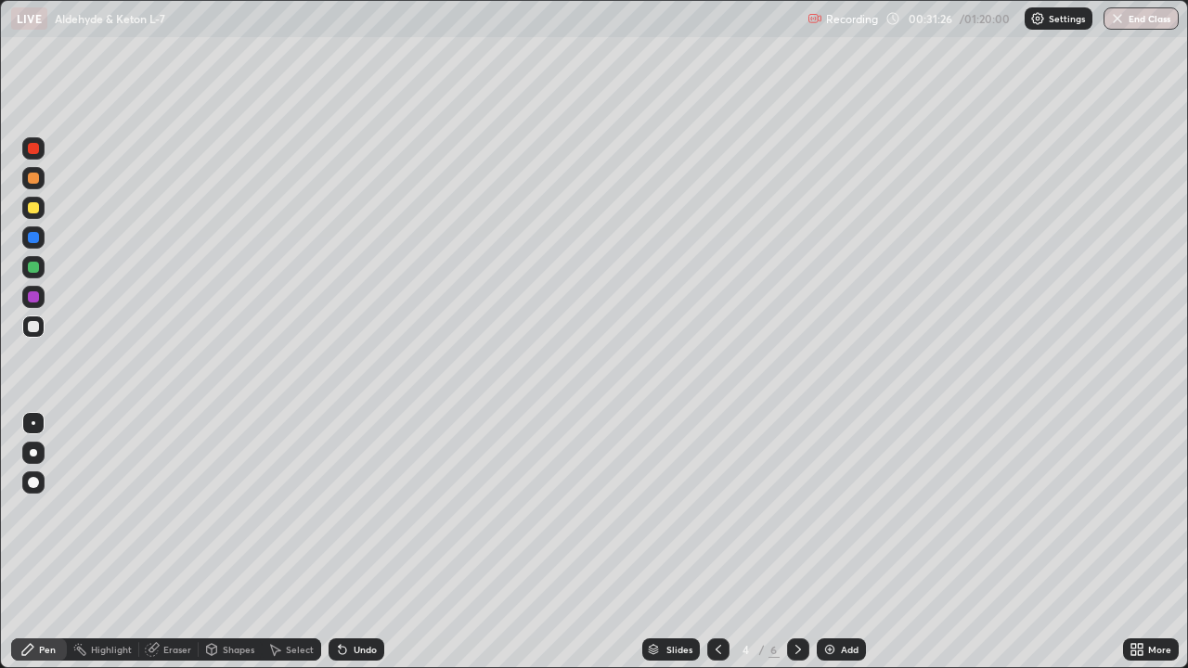
click at [37, 266] on div at bounding box center [33, 267] width 11 height 11
click at [362, 542] on div "Undo" at bounding box center [365, 649] width 23 height 9
click at [364, 542] on div "Undo" at bounding box center [365, 649] width 23 height 9
click at [367, 542] on div "Undo" at bounding box center [365, 649] width 23 height 9
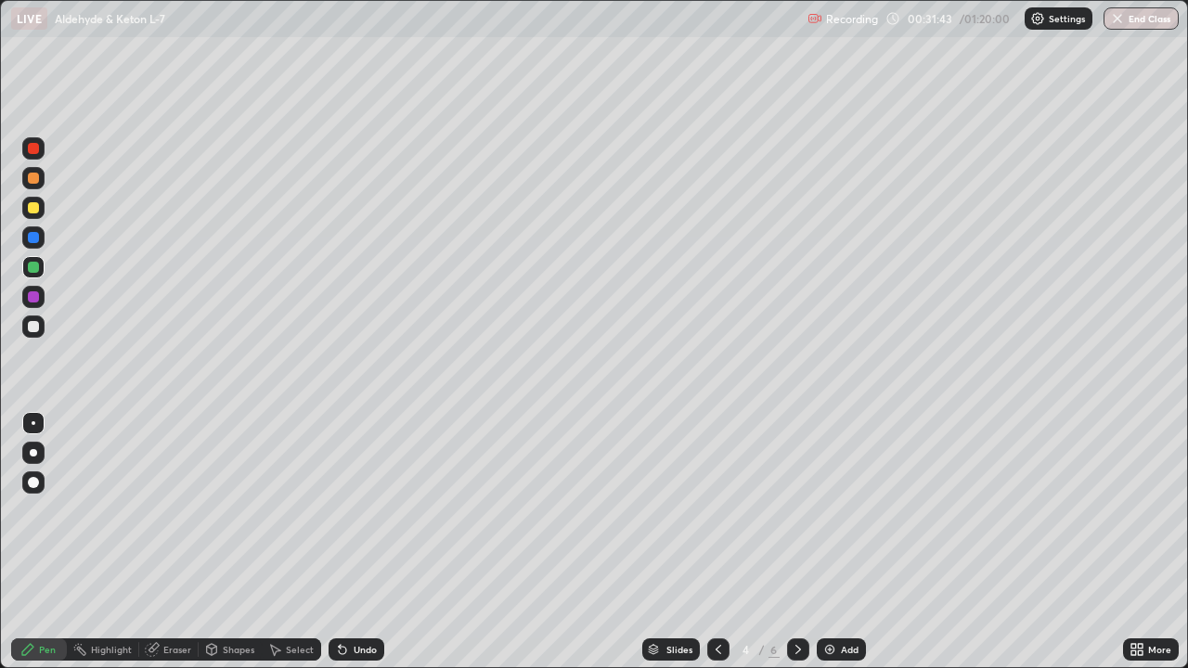
click at [364, 542] on div "Undo" at bounding box center [365, 649] width 23 height 9
click at [358, 542] on div "Undo" at bounding box center [365, 649] width 23 height 9
click at [359, 542] on div "Undo" at bounding box center [365, 649] width 23 height 9
click at [362, 542] on div "Undo" at bounding box center [365, 649] width 23 height 9
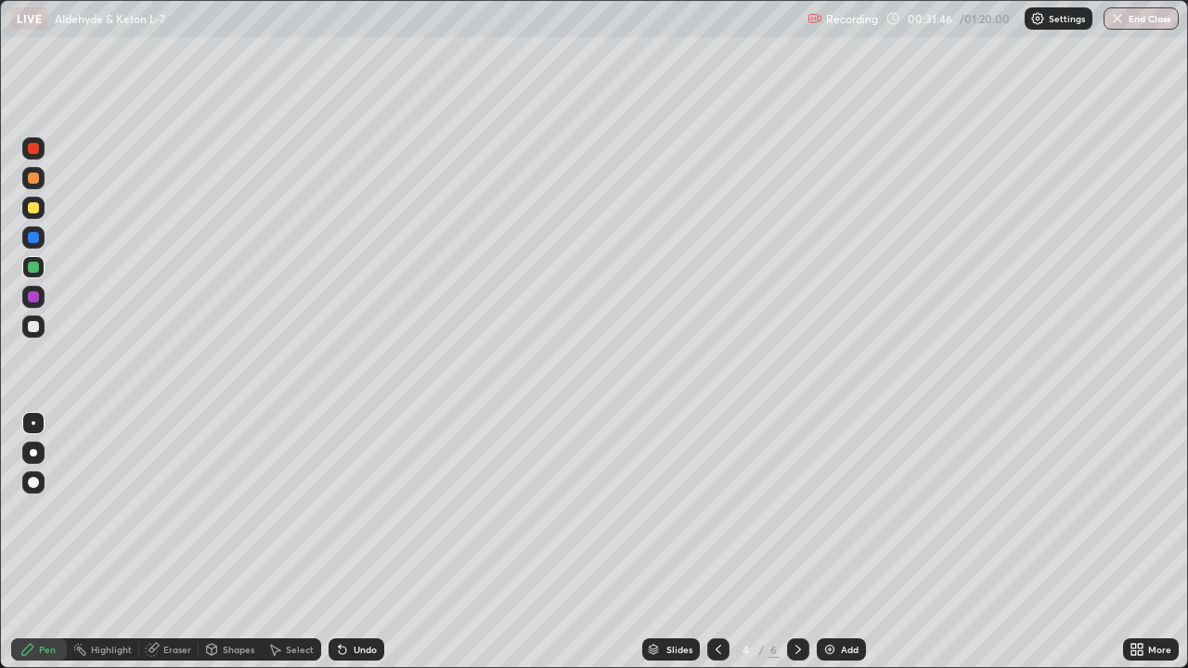
click at [361, 542] on div "Undo" at bounding box center [365, 649] width 23 height 9
click at [358, 542] on div "Undo" at bounding box center [365, 649] width 23 height 9
click at [354, 542] on div "Undo" at bounding box center [365, 649] width 23 height 9
click at [44, 324] on div at bounding box center [33, 326] width 22 height 22
click at [356, 542] on div "Undo" at bounding box center [365, 649] width 23 height 9
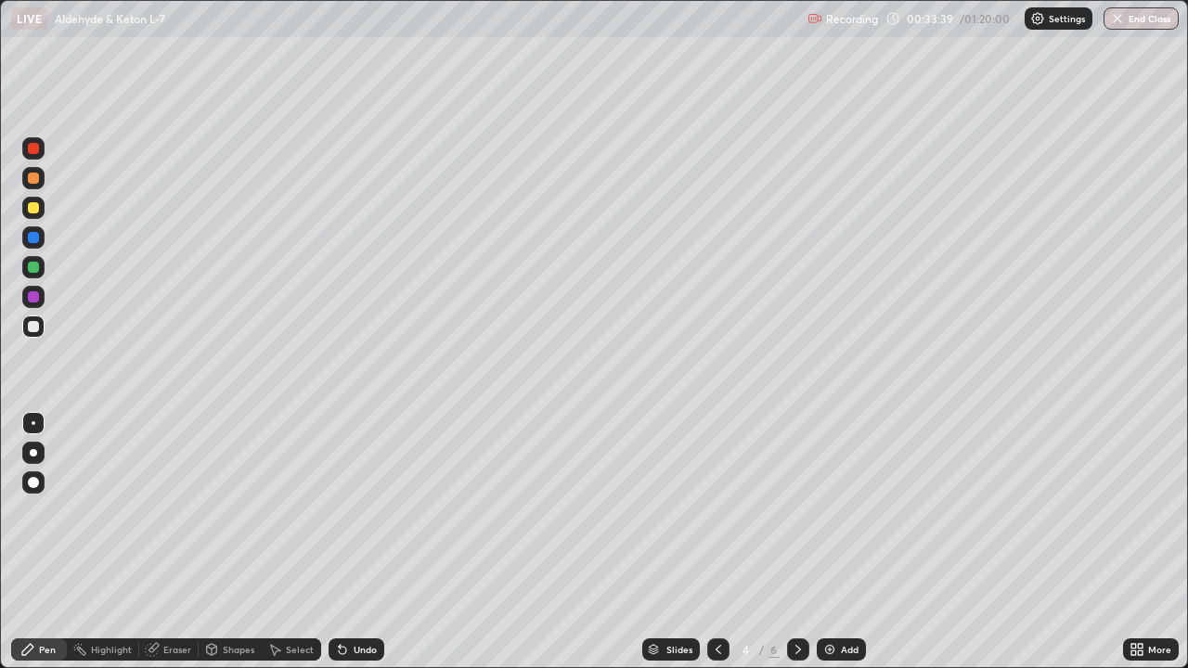
click at [34, 178] on div at bounding box center [33, 178] width 11 height 11
click at [34, 327] on div at bounding box center [33, 326] width 11 height 11
click at [44, 264] on div at bounding box center [33, 267] width 22 height 22
click at [28, 329] on div at bounding box center [33, 326] width 11 height 11
click at [43, 293] on div at bounding box center [33, 297] width 22 height 22
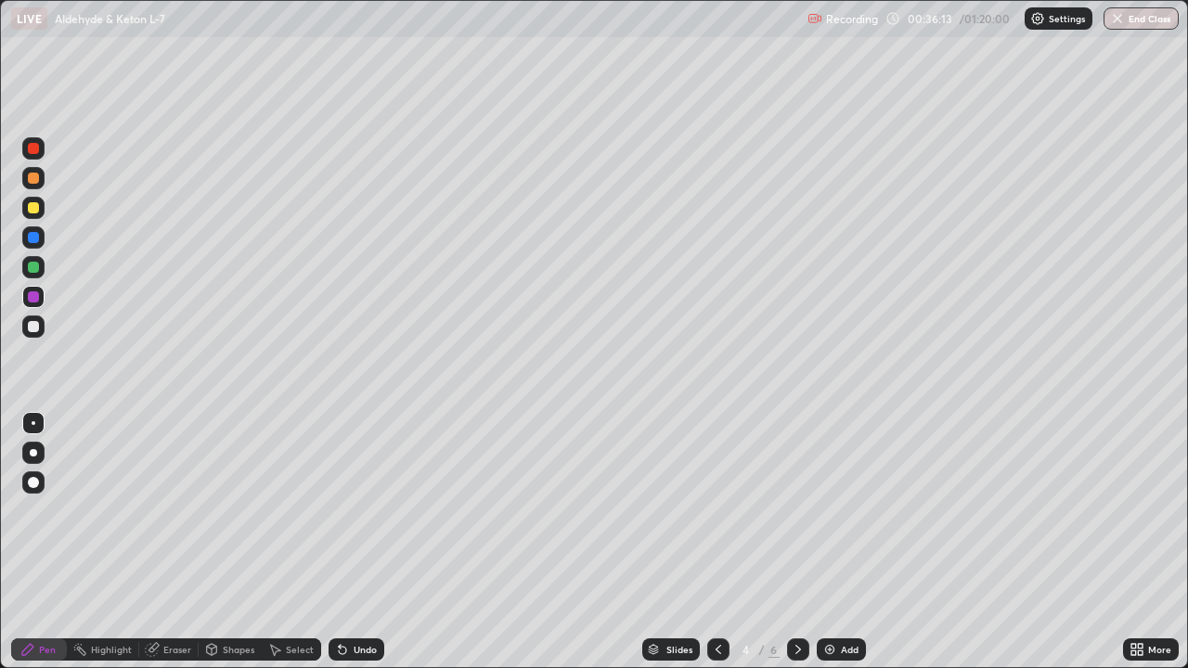
click at [36, 209] on div at bounding box center [33, 207] width 11 height 11
click at [352, 542] on div "Undo" at bounding box center [356, 649] width 56 height 22
click at [350, 542] on div "Undo" at bounding box center [356, 649] width 56 height 22
click at [348, 542] on div "Undo" at bounding box center [356, 649] width 56 height 22
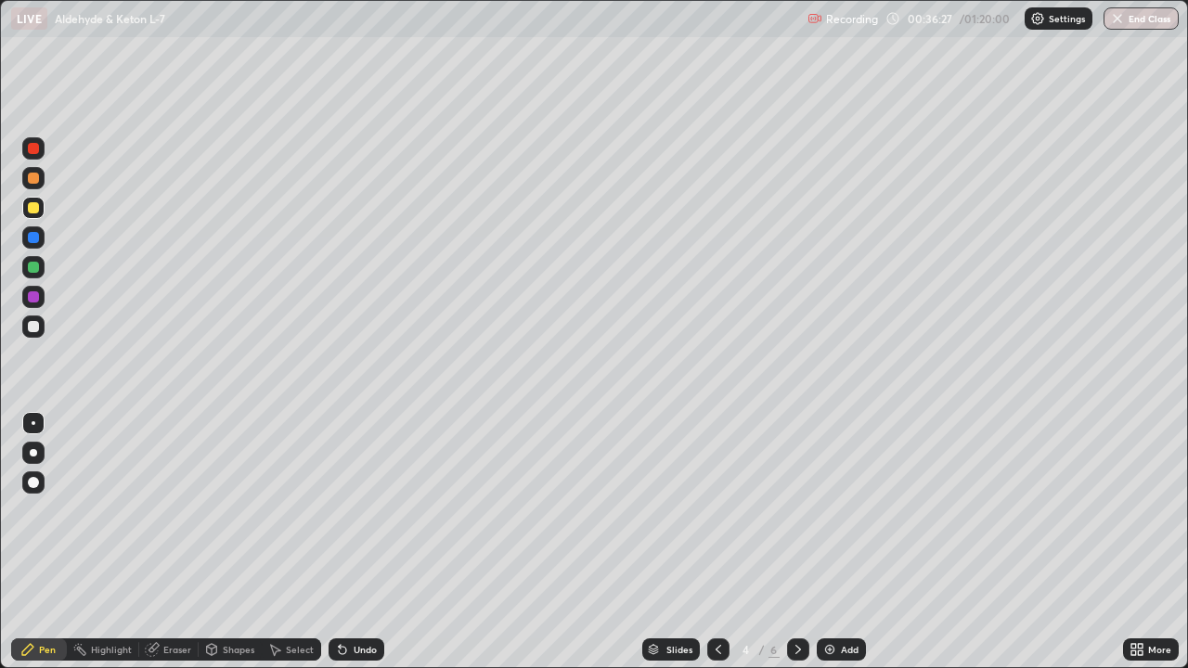
click at [346, 542] on icon at bounding box center [342, 649] width 15 height 15
click at [347, 542] on div "Undo" at bounding box center [356, 649] width 56 height 22
click at [352, 542] on div "Undo" at bounding box center [356, 649] width 56 height 22
click at [350, 542] on div "Undo" at bounding box center [356, 649] width 56 height 22
click at [348, 542] on div "Undo" at bounding box center [356, 649] width 56 height 22
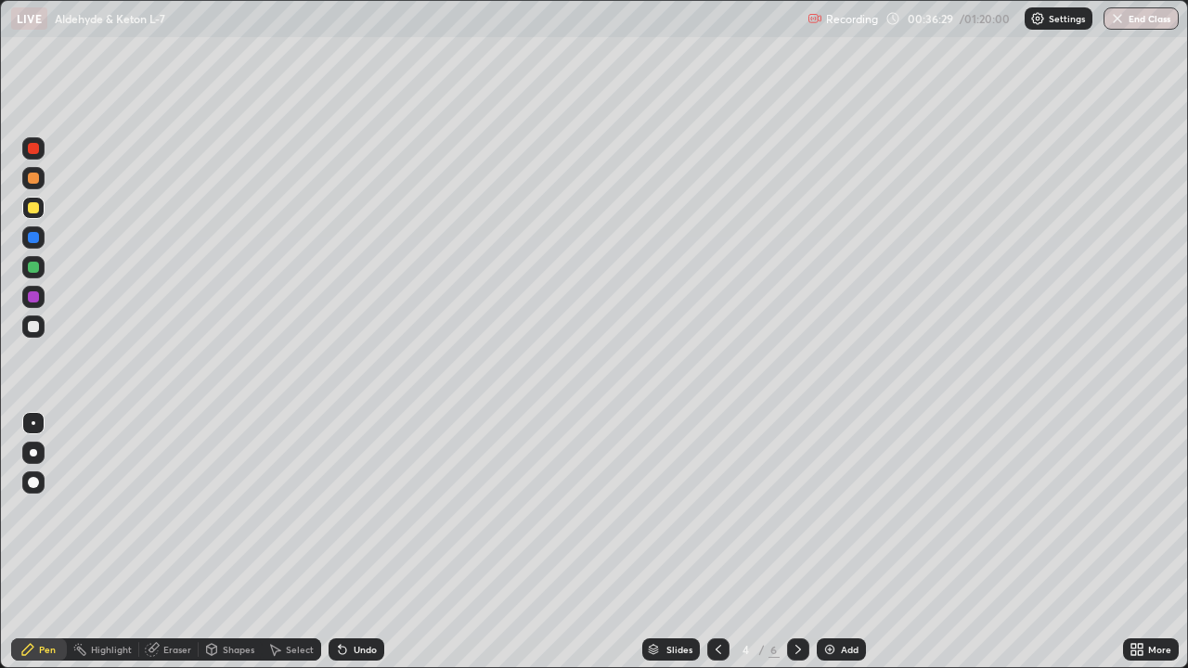
click at [348, 542] on div "Undo" at bounding box center [356, 649] width 56 height 22
click at [347, 542] on div "Undo" at bounding box center [356, 649] width 56 height 22
click at [345, 542] on div "Undo" at bounding box center [356, 649] width 56 height 22
click at [176, 542] on div "Eraser" at bounding box center [177, 649] width 28 height 9
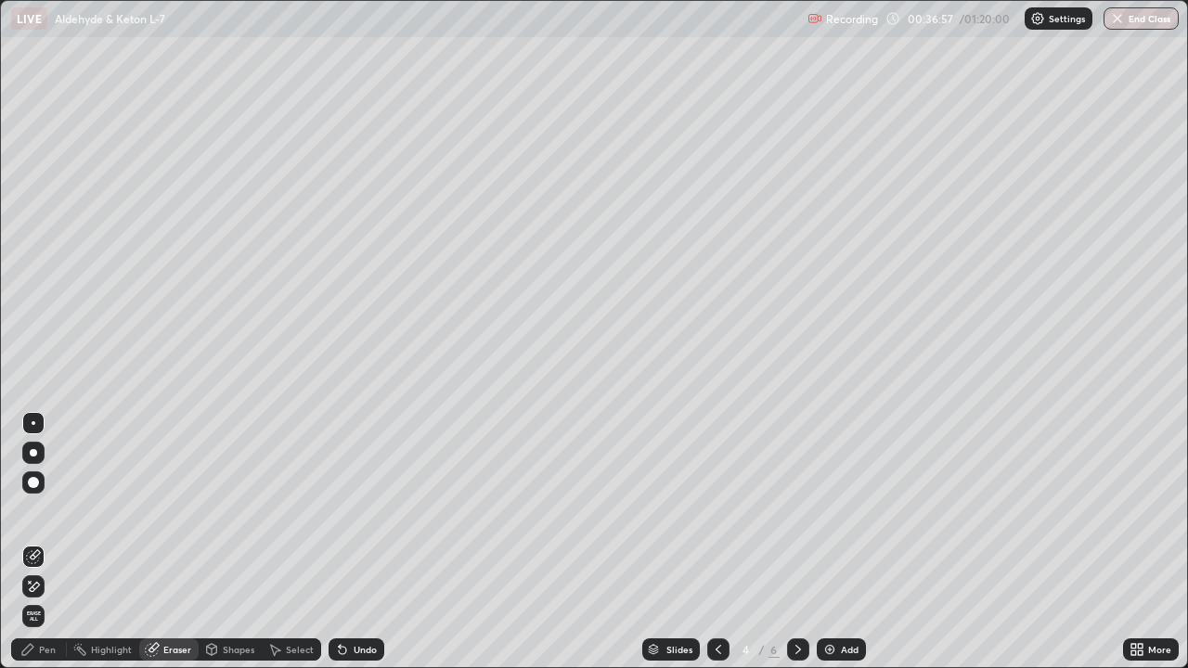
click at [58, 542] on div "Pen" at bounding box center [39, 649] width 56 height 22
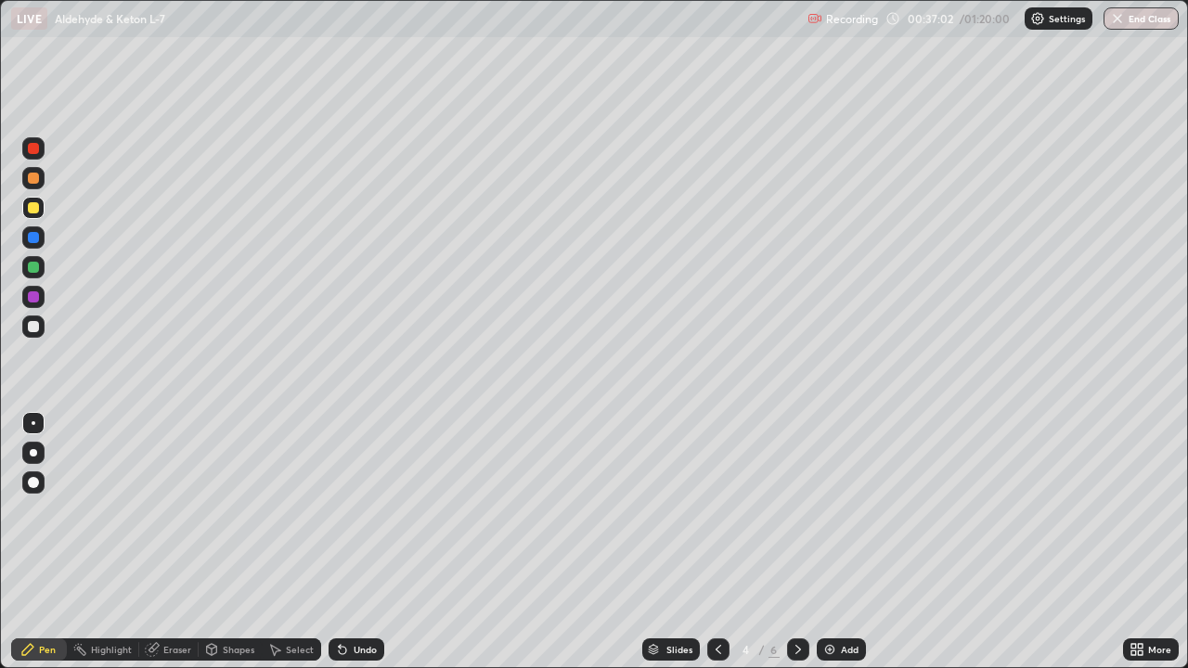
click at [40, 269] on div at bounding box center [33, 267] width 22 height 22
click at [36, 238] on div at bounding box center [33, 237] width 11 height 11
click at [33, 298] on div at bounding box center [33, 296] width 11 height 11
click at [43, 209] on div at bounding box center [33, 208] width 22 height 22
click at [43, 327] on div at bounding box center [33, 326] width 22 height 22
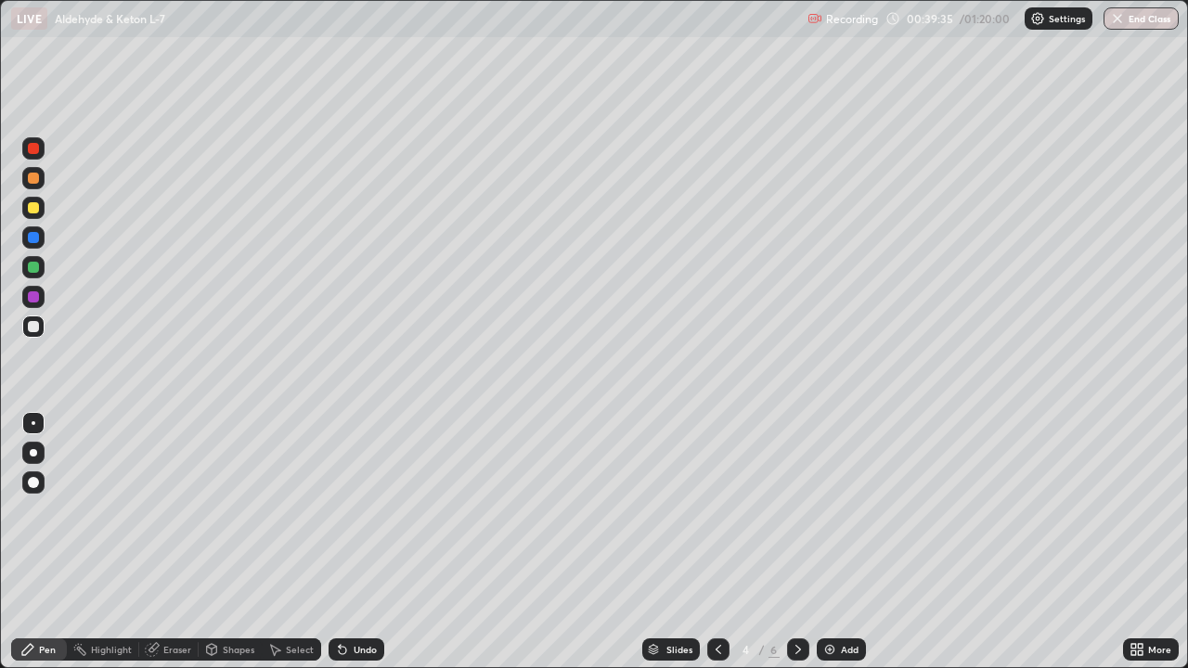
click at [42, 296] on div at bounding box center [33, 297] width 22 height 22
click at [38, 240] on div at bounding box center [33, 237] width 11 height 11
click at [40, 181] on div at bounding box center [33, 178] width 22 height 22
click at [34, 326] on div at bounding box center [33, 326] width 11 height 11
click at [371, 542] on div "Undo" at bounding box center [365, 649] width 23 height 9
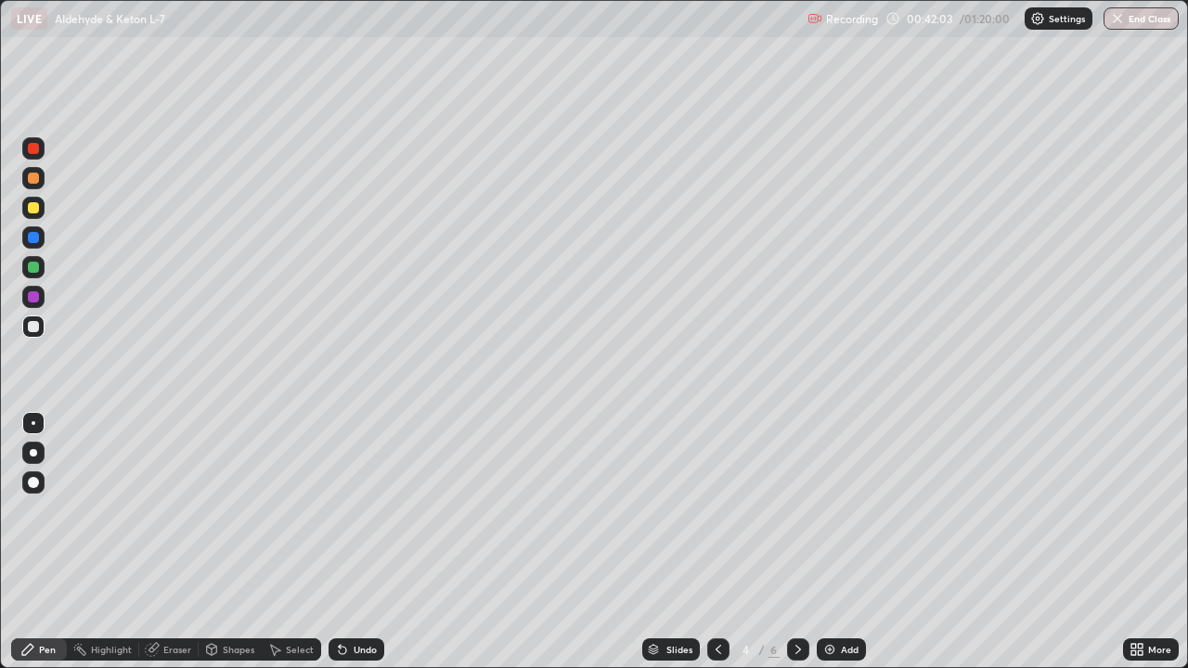
click at [36, 240] on div at bounding box center [33, 237] width 11 height 11
click at [34, 330] on div at bounding box center [33, 326] width 11 height 11
click at [43, 269] on div at bounding box center [33, 267] width 22 height 22
click at [372, 542] on div "Undo" at bounding box center [365, 649] width 23 height 9
click at [34, 327] on div at bounding box center [33, 326] width 11 height 11
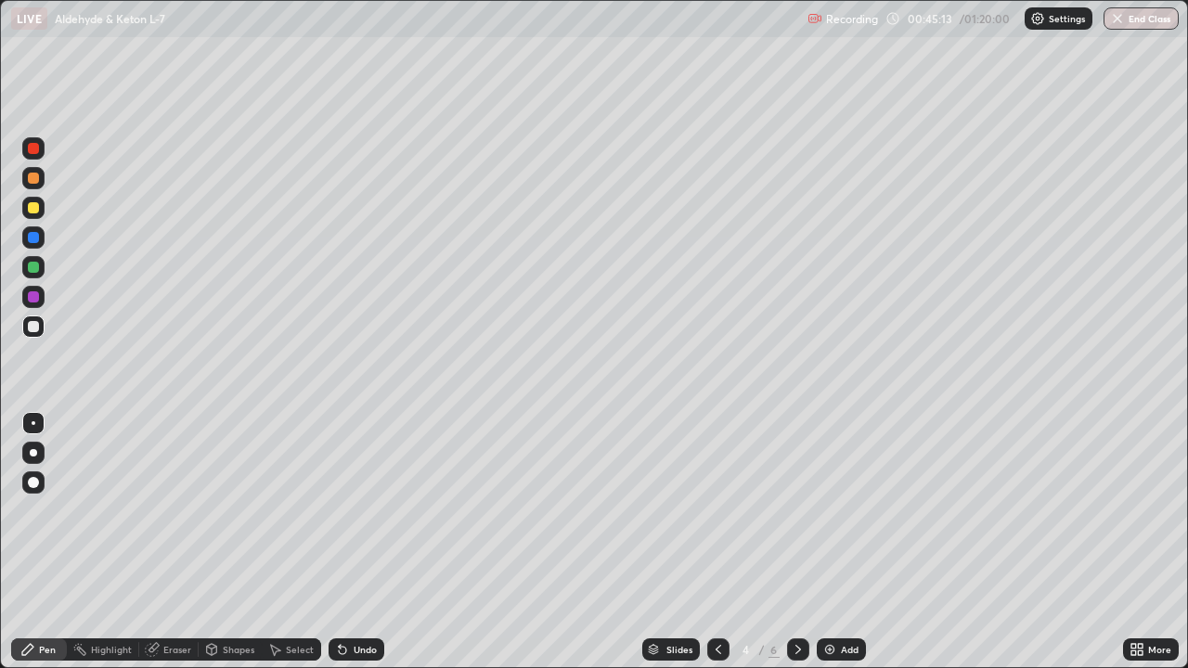
click at [41, 151] on div at bounding box center [33, 148] width 22 height 22
click at [43, 301] on div at bounding box center [33, 297] width 22 height 22
click at [793, 542] on icon at bounding box center [798, 649] width 15 height 15
click at [40, 268] on div at bounding box center [33, 267] width 22 height 22
click at [41, 214] on div at bounding box center [33, 208] width 22 height 22
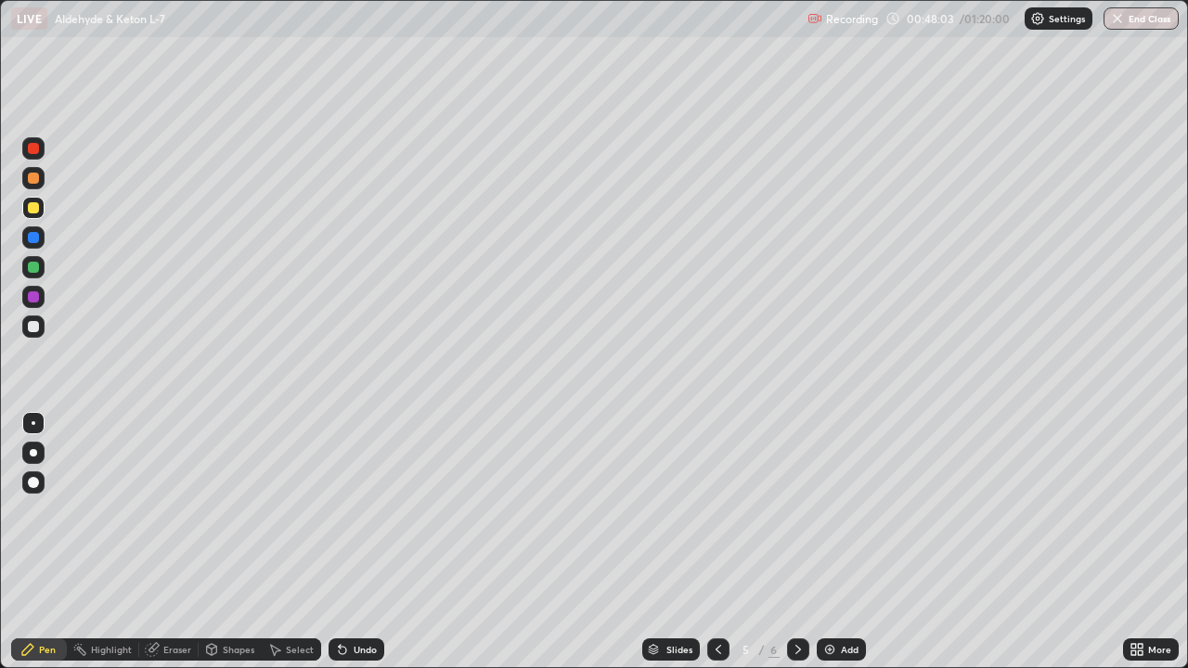
click at [42, 316] on div at bounding box center [33, 327] width 22 height 30
click at [43, 268] on div at bounding box center [33, 267] width 22 height 22
click at [34, 208] on div at bounding box center [33, 207] width 11 height 11
click at [34, 148] on div at bounding box center [33, 148] width 11 height 11
click at [38, 266] on div at bounding box center [33, 267] width 11 height 11
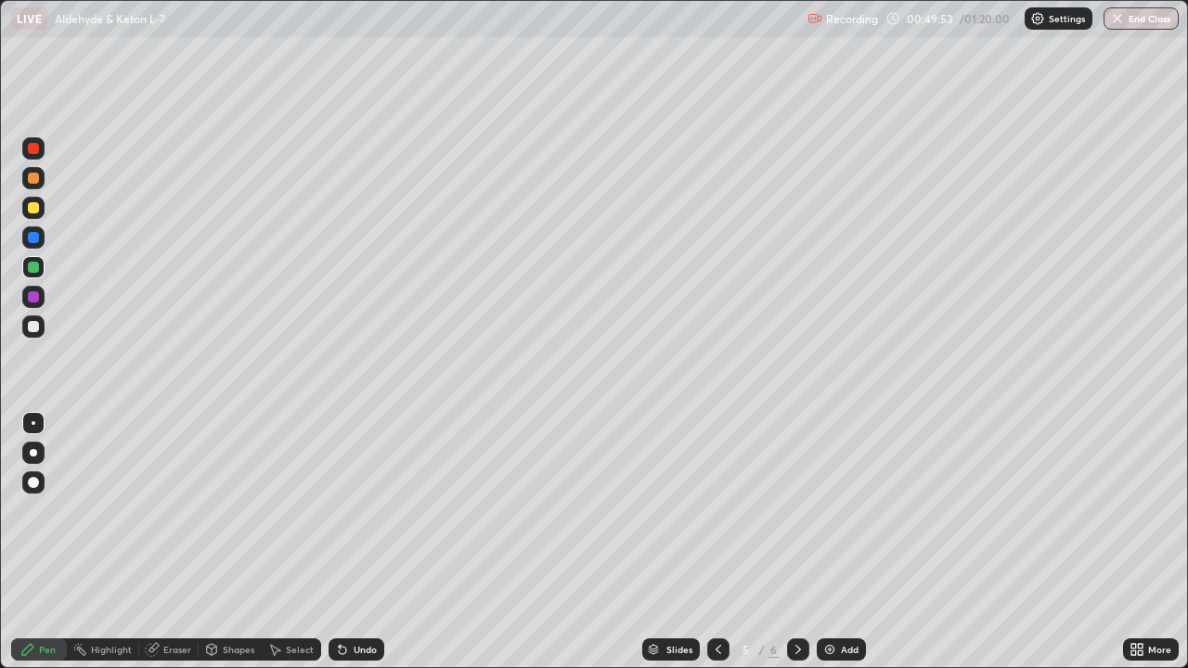
click at [35, 178] on div at bounding box center [33, 178] width 11 height 11
click at [43, 324] on div at bounding box center [33, 326] width 22 height 22
click at [365, 542] on div "Undo" at bounding box center [356, 649] width 56 height 22
click at [40, 264] on div at bounding box center [33, 267] width 22 height 22
click at [41, 238] on div at bounding box center [33, 237] width 22 height 22
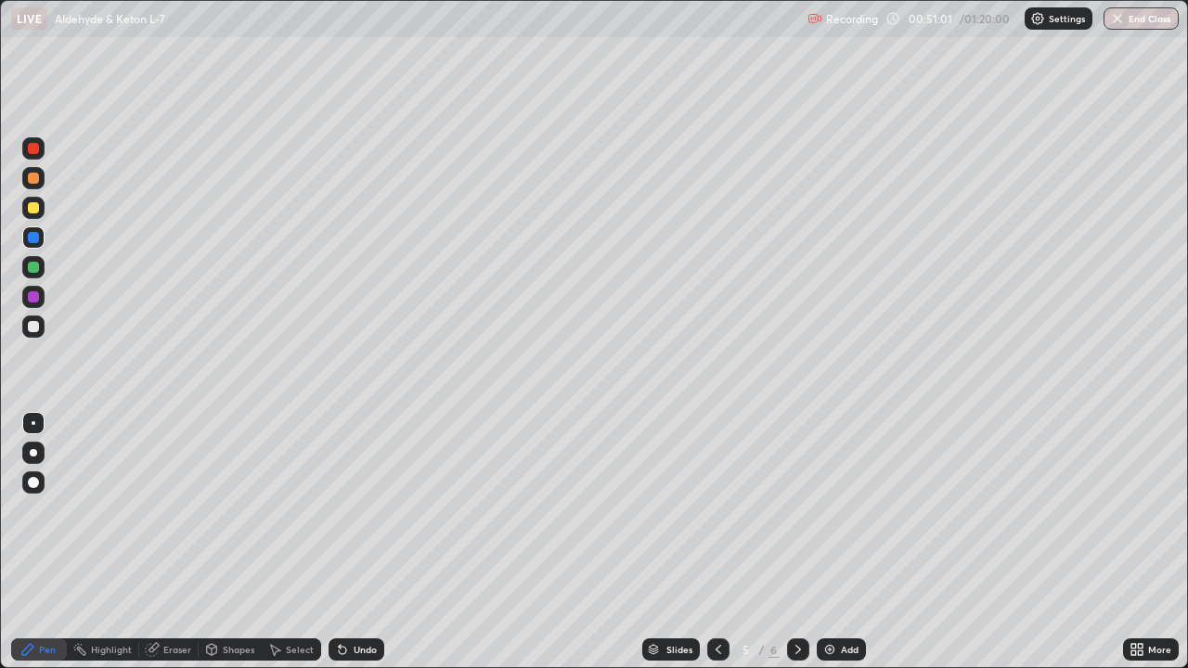
click at [42, 209] on div at bounding box center [33, 208] width 22 height 22
click at [38, 327] on div at bounding box center [33, 326] width 11 height 11
click at [34, 267] on div at bounding box center [33, 267] width 11 height 11
click at [44, 327] on div at bounding box center [33, 326] width 22 height 22
click at [41, 239] on div at bounding box center [33, 237] width 22 height 22
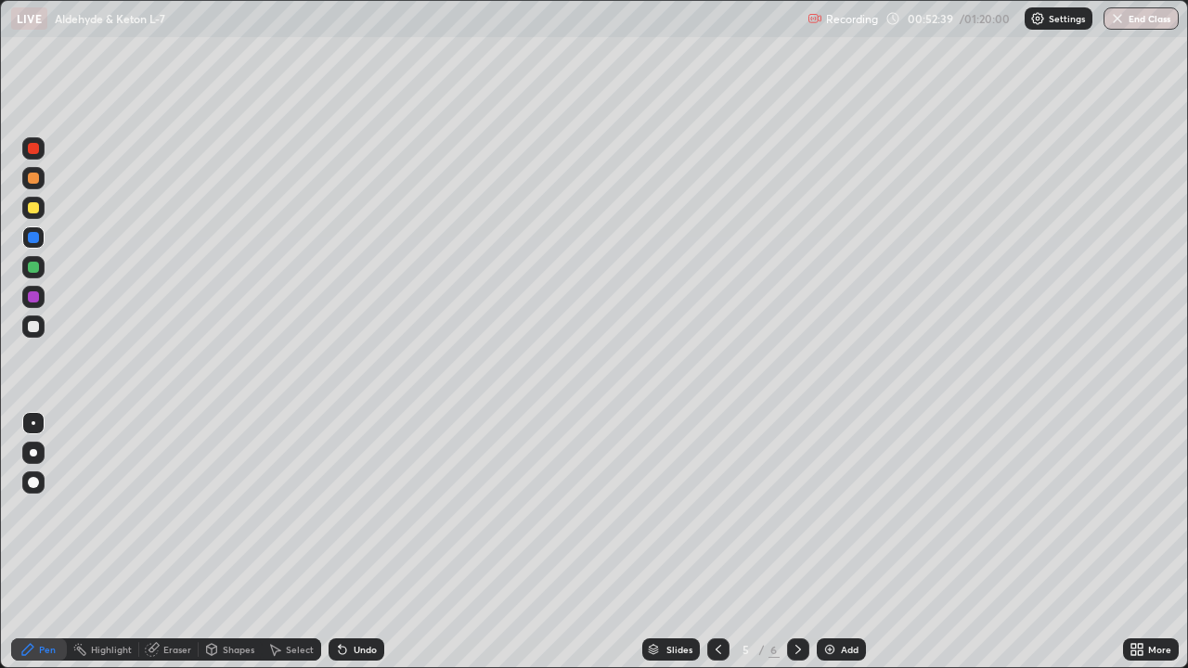
click at [355, 542] on div "Undo" at bounding box center [365, 649] width 23 height 9
click at [363, 542] on div "Undo" at bounding box center [365, 649] width 23 height 9
click at [363, 542] on div "Undo" at bounding box center [356, 649] width 56 height 22
click at [34, 327] on div at bounding box center [33, 326] width 11 height 11
click at [42, 208] on div at bounding box center [33, 208] width 22 height 22
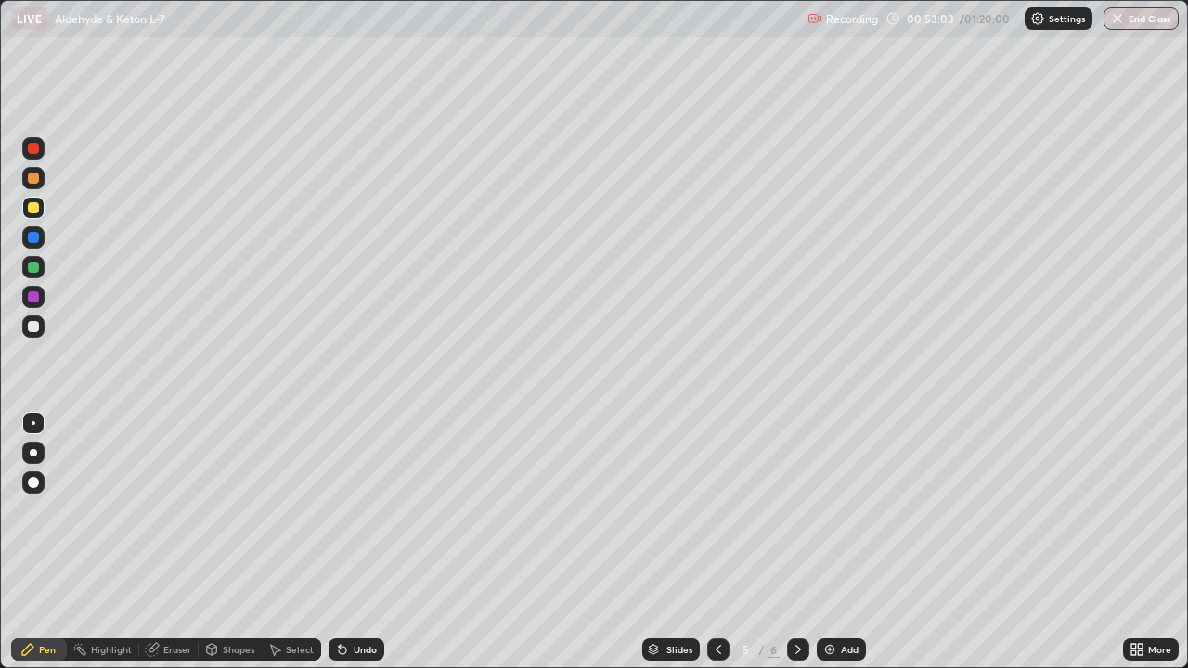
click at [43, 329] on div at bounding box center [33, 326] width 22 height 22
click at [42, 295] on div at bounding box center [33, 297] width 22 height 22
click at [40, 266] on div at bounding box center [33, 267] width 22 height 22
click at [42, 321] on div at bounding box center [33, 326] width 22 height 22
click at [37, 292] on div at bounding box center [33, 296] width 11 height 11
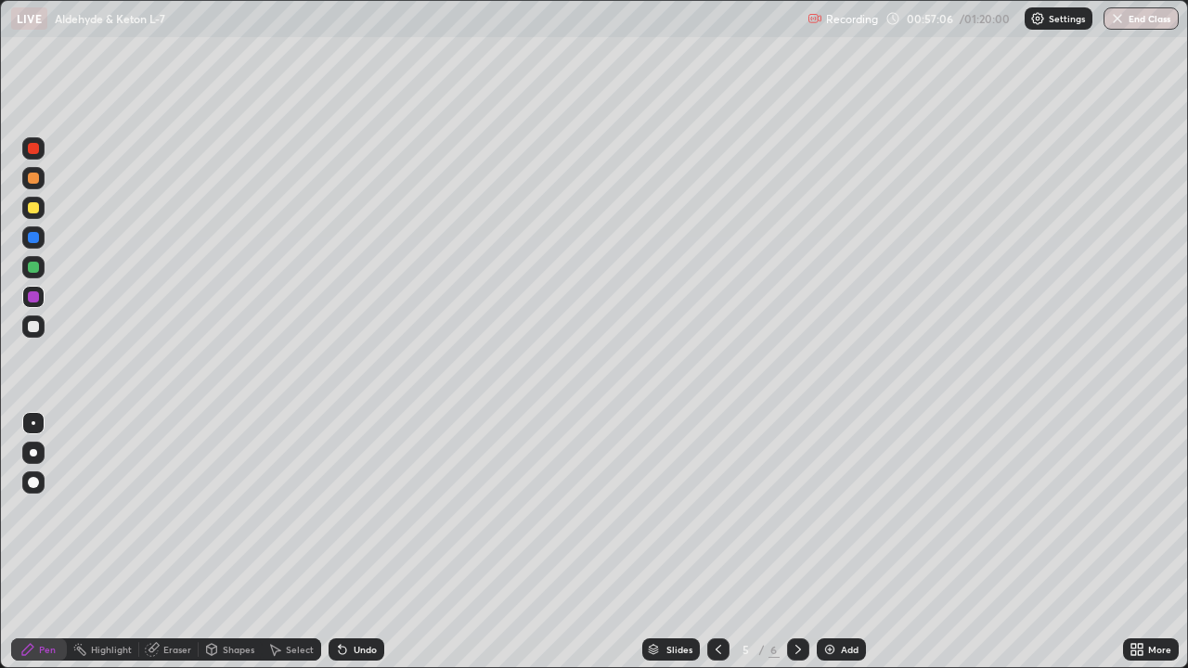
click at [42, 328] on div at bounding box center [33, 326] width 22 height 22
click at [41, 269] on div at bounding box center [33, 267] width 22 height 22
click at [42, 323] on div at bounding box center [33, 326] width 22 height 22
click at [41, 299] on div at bounding box center [33, 297] width 22 height 22
click at [37, 174] on div at bounding box center [33, 178] width 11 height 11
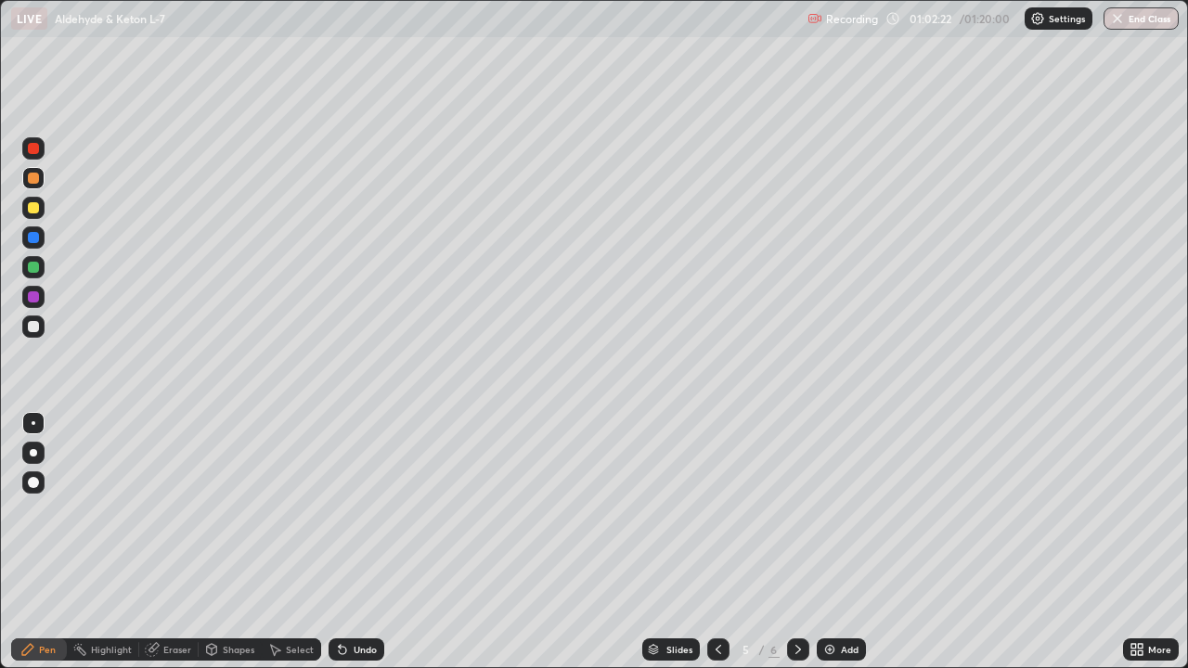
click at [800, 542] on icon at bounding box center [798, 649] width 15 height 15
click at [37, 237] on div at bounding box center [33, 237] width 11 height 11
click at [41, 148] on div at bounding box center [33, 148] width 22 height 22
click at [44, 210] on div at bounding box center [33, 208] width 22 height 22
click at [36, 239] on div at bounding box center [33, 237] width 11 height 11
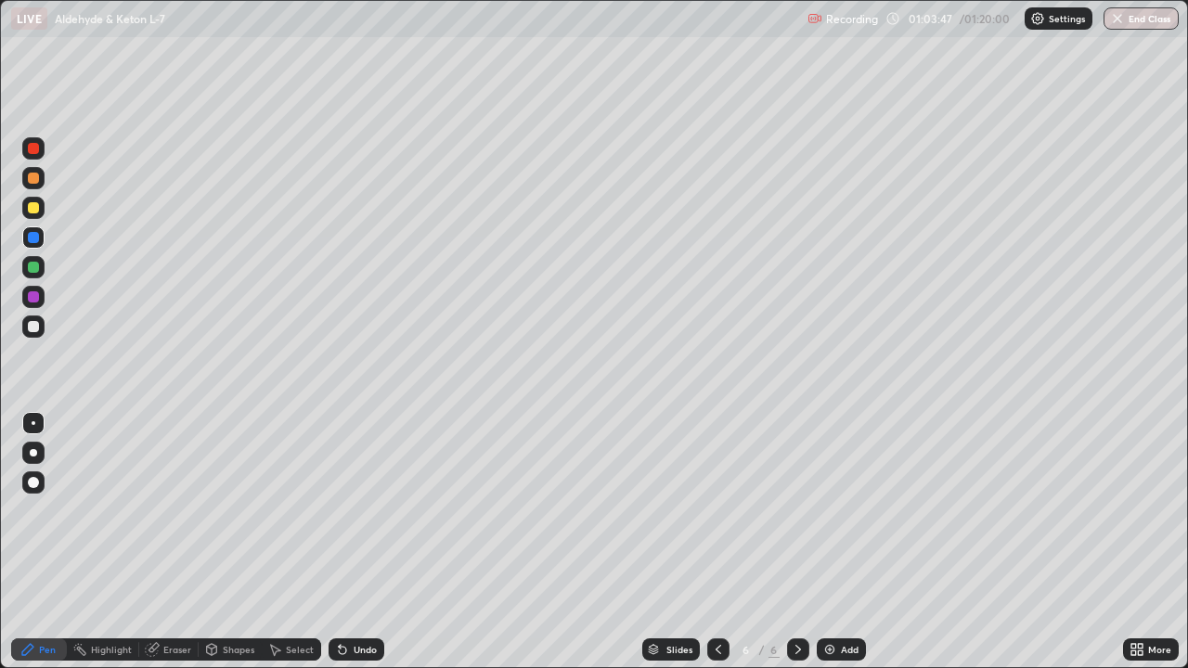
click at [42, 297] on div at bounding box center [33, 297] width 22 height 22
click at [43, 331] on div at bounding box center [33, 326] width 22 height 22
click at [35, 236] on div at bounding box center [33, 237] width 11 height 11
click at [38, 182] on div at bounding box center [33, 178] width 11 height 11
click at [34, 327] on div at bounding box center [33, 326] width 11 height 11
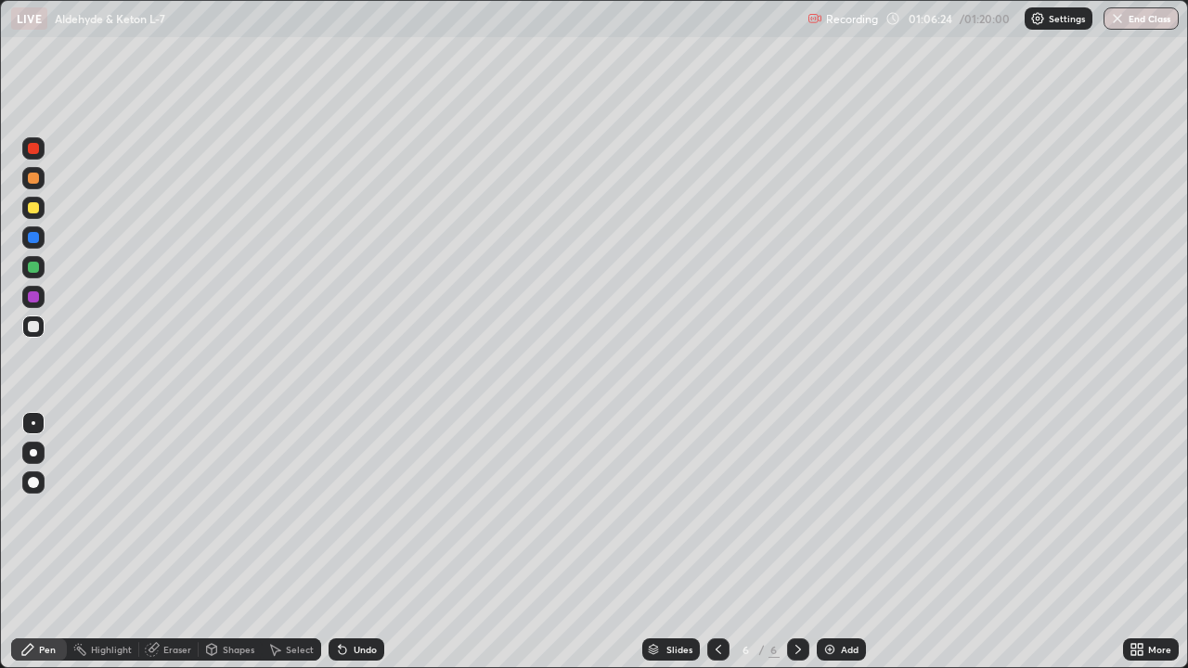
click at [40, 269] on div at bounding box center [33, 267] width 22 height 22
click at [40, 326] on div at bounding box center [33, 326] width 22 height 22
click at [38, 267] on div at bounding box center [33, 267] width 11 height 11
click at [38, 211] on div at bounding box center [33, 207] width 11 height 11
click at [38, 264] on div at bounding box center [33, 267] width 11 height 11
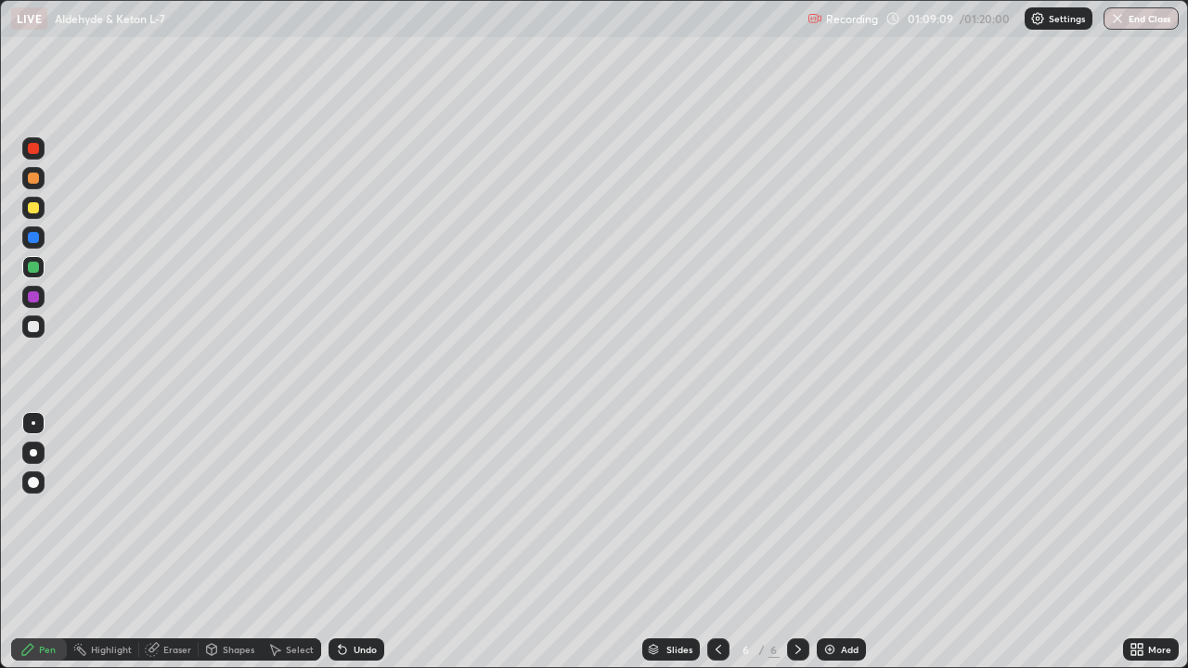
click at [40, 148] on div at bounding box center [33, 148] width 22 height 22
click at [41, 274] on div at bounding box center [33, 267] width 22 height 22
click at [40, 329] on div at bounding box center [33, 326] width 22 height 22
click at [185, 542] on div "Eraser" at bounding box center [177, 649] width 28 height 9
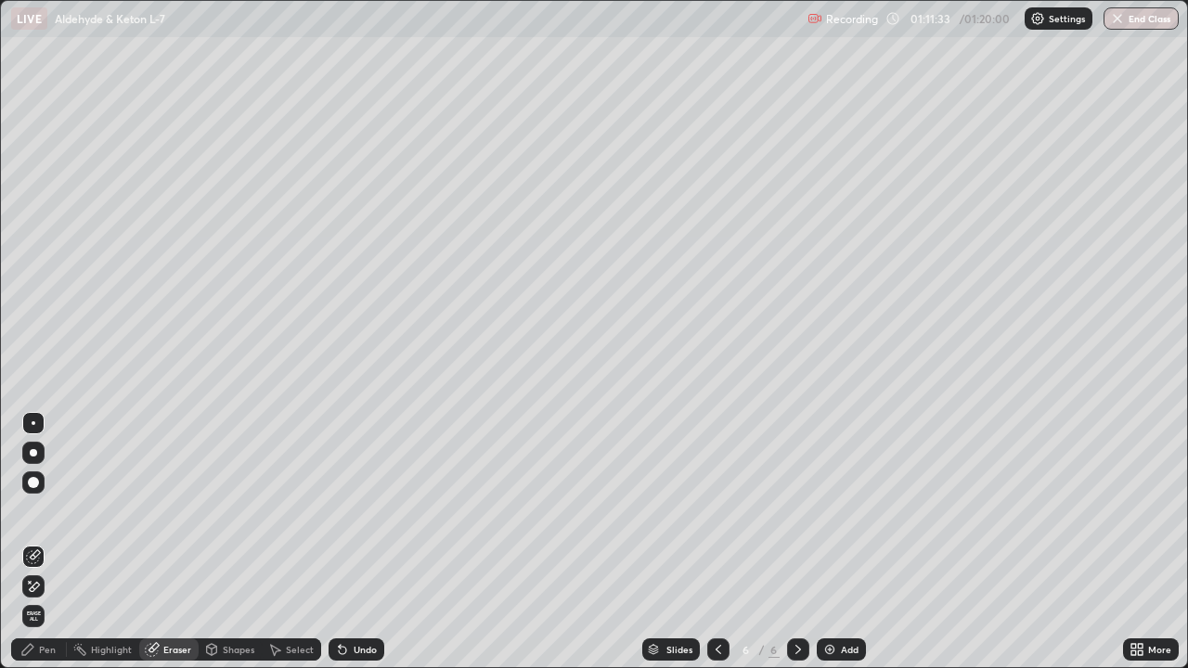
click at [57, 542] on div "Pen" at bounding box center [39, 649] width 56 height 22
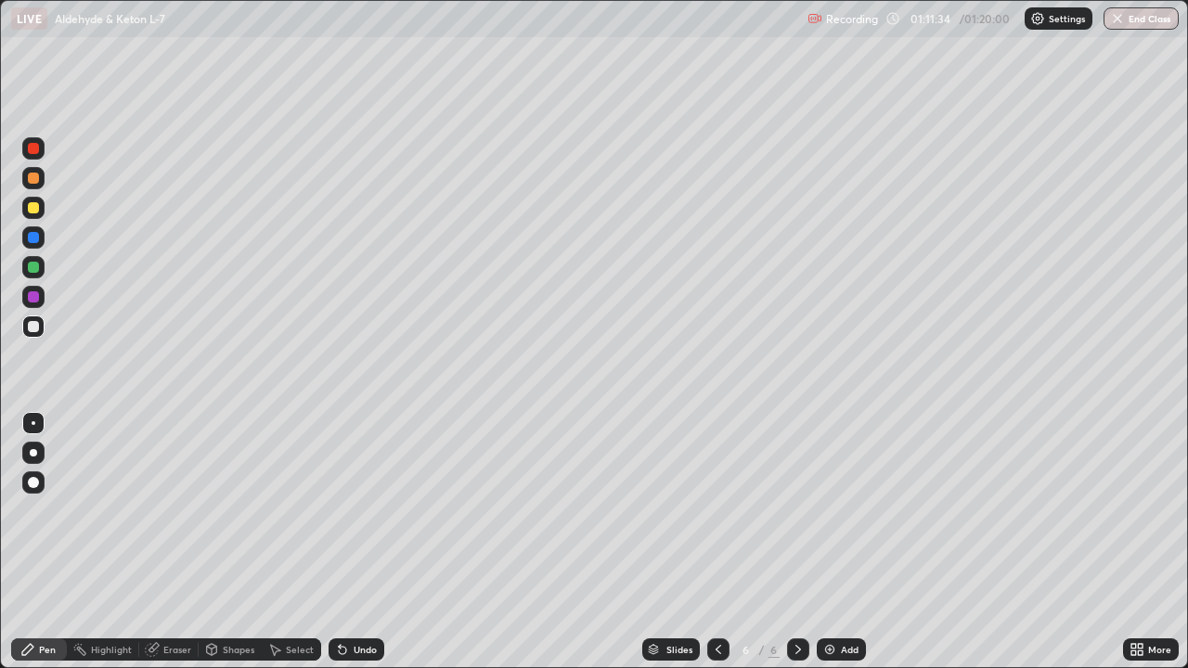
click at [41, 304] on div at bounding box center [33, 297] width 22 height 22
click at [719, 542] on icon at bounding box center [718, 649] width 15 height 15
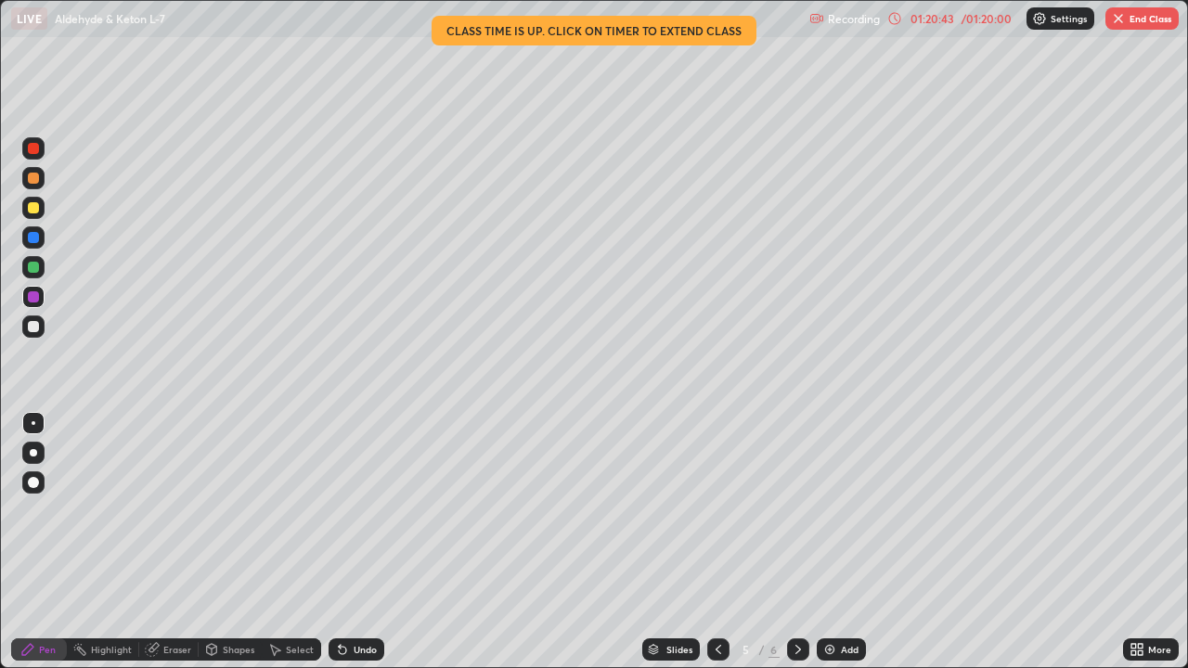
click at [1143, 21] on button "End Class" at bounding box center [1141, 18] width 73 height 22
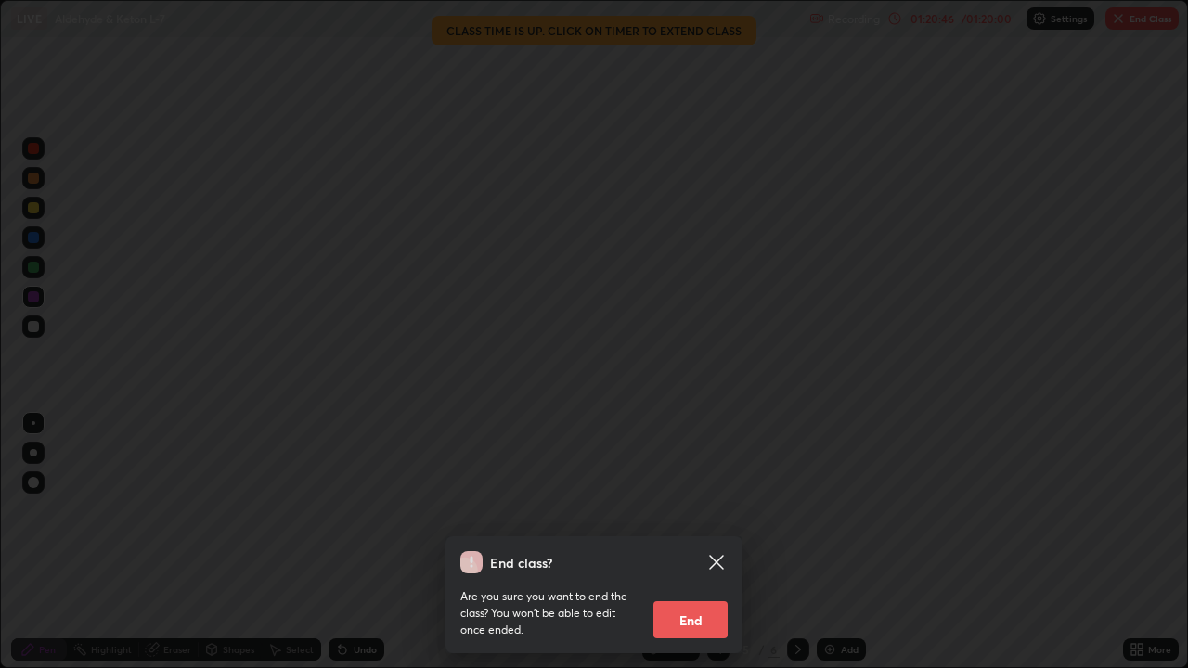
click at [687, 542] on button "End" at bounding box center [690, 619] width 74 height 37
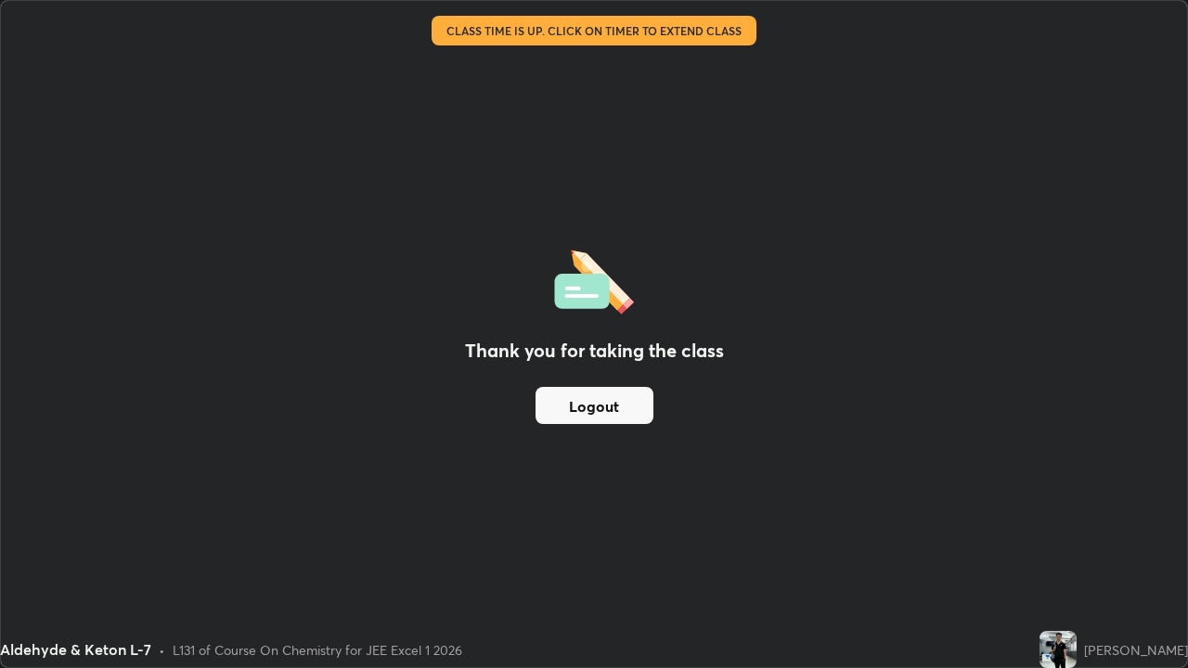
click at [629, 404] on button "Logout" at bounding box center [594, 405] width 118 height 37
